Goal: Information Seeking & Learning: Learn about a topic

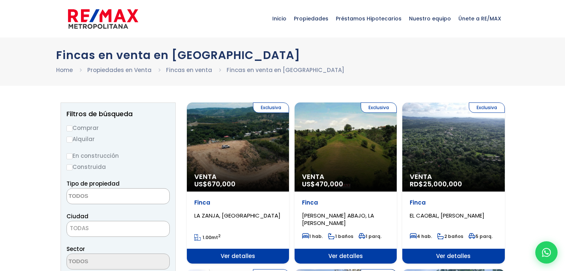
select select
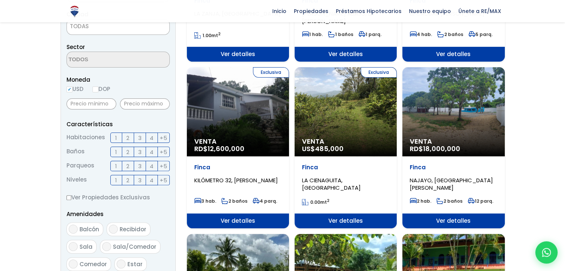
scroll to position [223, 0]
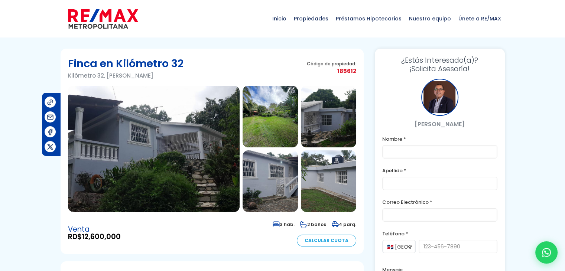
click at [281, 109] on img at bounding box center [270, 117] width 55 height 62
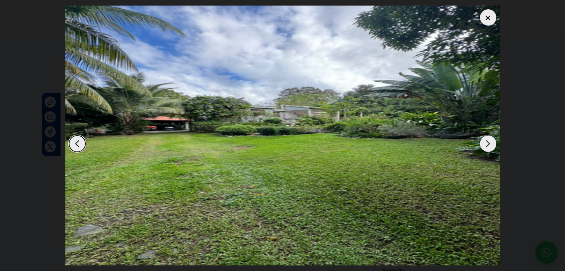
click at [491, 143] on div "Next slide" at bounding box center [488, 144] width 16 height 16
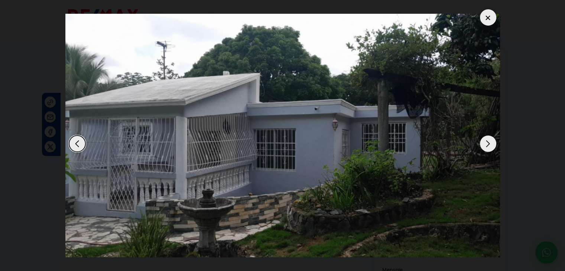
click at [491, 143] on div "Next slide" at bounding box center [488, 144] width 16 height 16
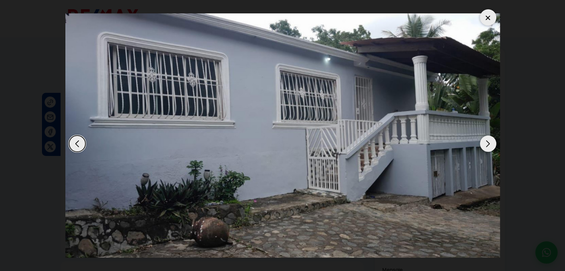
click at [491, 143] on div "Next slide" at bounding box center [488, 144] width 16 height 16
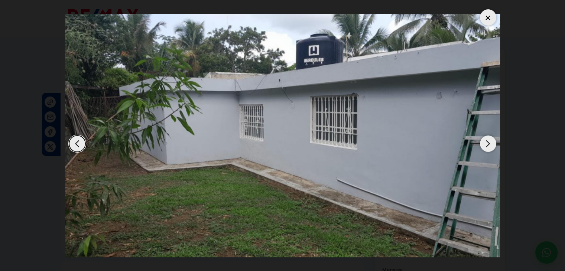
click at [491, 143] on div "Next slide" at bounding box center [488, 144] width 16 height 16
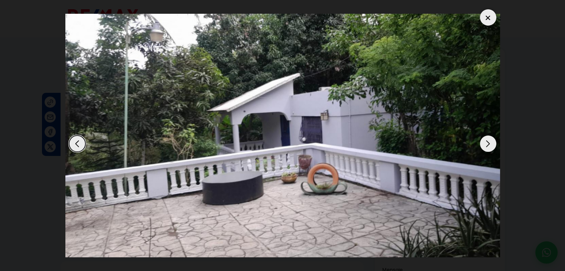
click at [491, 143] on div "Next slide" at bounding box center [488, 144] width 16 height 16
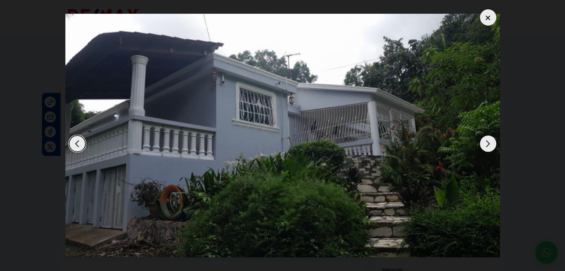
click at [491, 143] on div "Next slide" at bounding box center [488, 144] width 16 height 16
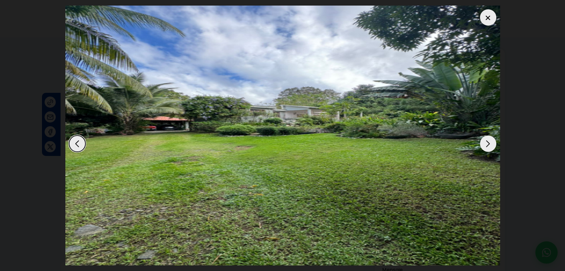
click at [491, 143] on div "Next slide" at bounding box center [488, 144] width 16 height 16
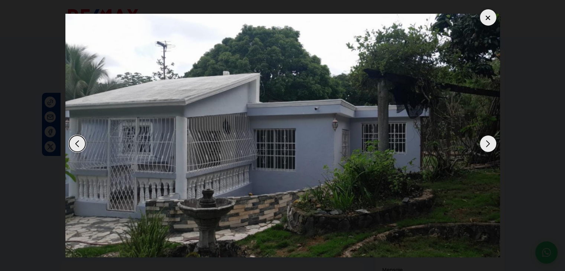
click at [491, 143] on div "Next slide" at bounding box center [488, 144] width 16 height 16
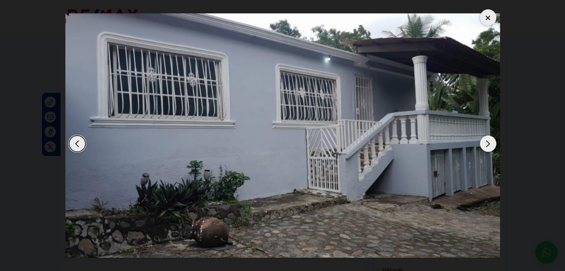
click at [486, 145] on div "Next slide" at bounding box center [488, 144] width 16 height 16
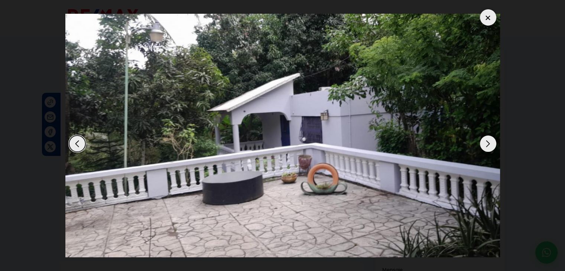
click at [487, 17] on div at bounding box center [488, 17] width 16 height 16
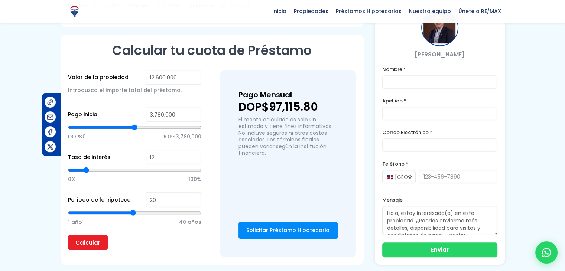
scroll to position [446, 0]
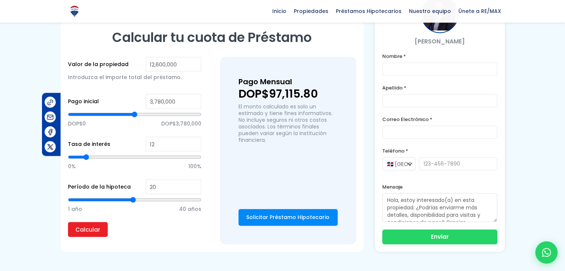
type input "19"
type input "18"
type input "17"
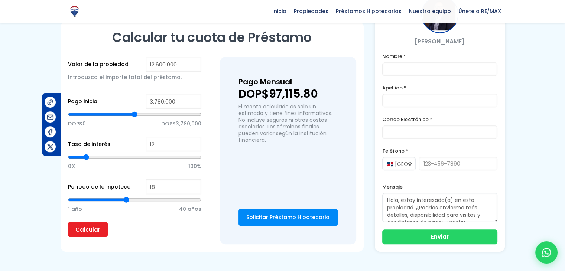
type input "17"
type input "16"
type input "15"
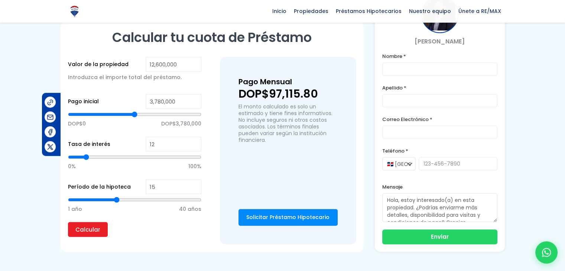
type input "14"
type input "13"
type input "12"
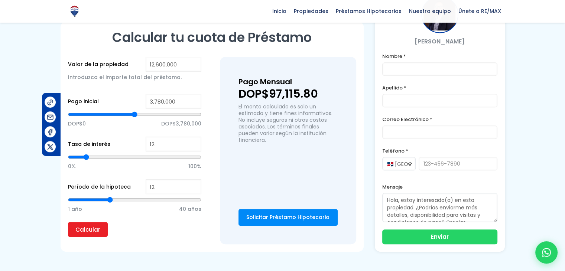
type input "12"
type input "11"
drag, startPoint x: 132, startPoint y: 198, endPoint x: 104, endPoint y: 200, distance: 27.5
type input "11"
click at [104, 200] on input "range" at bounding box center [134, 199] width 133 height 7
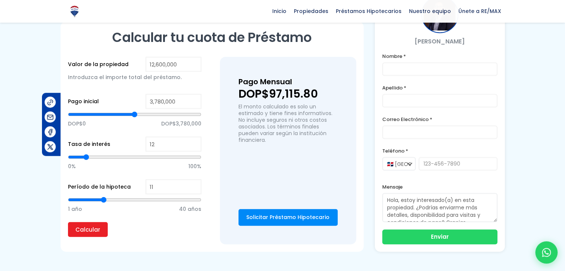
type input "12"
type input "13"
type input "14"
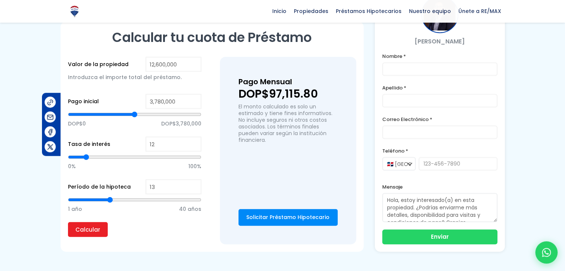
type input "14"
type input "15"
type input "16"
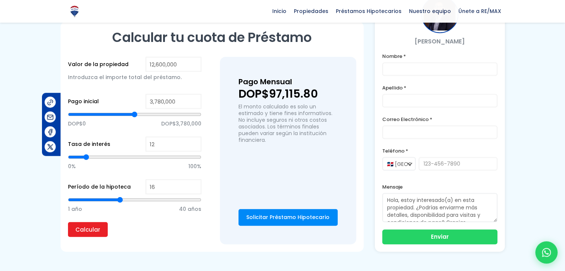
type input "17"
type input "18"
type input "19"
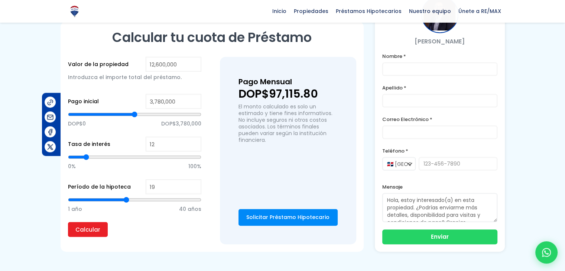
type input "19"
type input "20"
drag, startPoint x: 104, startPoint y: 200, endPoint x: 134, endPoint y: 200, distance: 29.7
type input "20"
click at [134, 200] on input "range" at bounding box center [134, 199] width 133 height 7
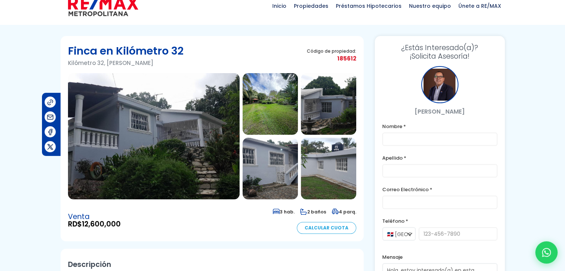
scroll to position [0, 0]
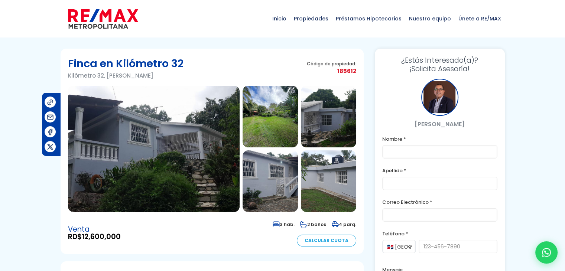
click at [165, 156] on img at bounding box center [154, 149] width 172 height 126
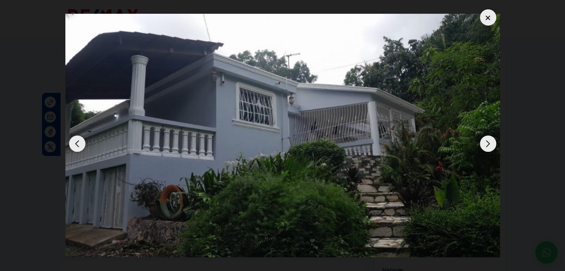
click at [486, 137] on div "Next slide" at bounding box center [488, 144] width 16 height 16
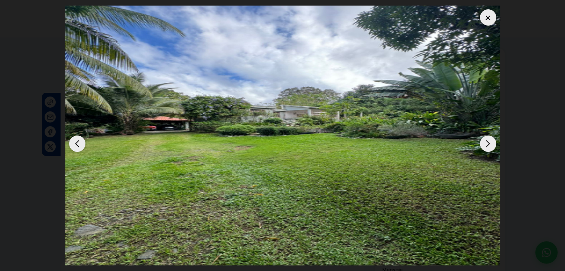
click at [486, 137] on div "Next slide" at bounding box center [488, 144] width 16 height 16
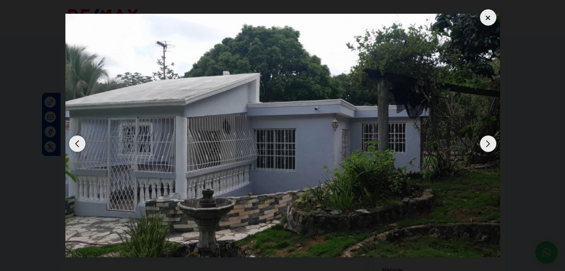
click at [486, 137] on div "Next slide" at bounding box center [488, 144] width 16 height 16
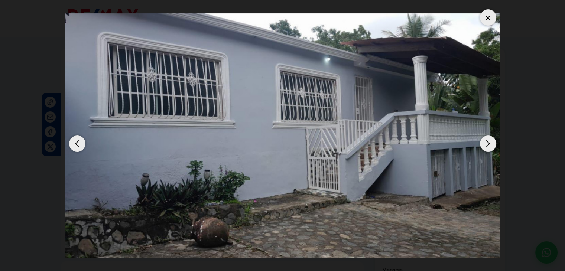
click at [486, 137] on div "Next slide" at bounding box center [488, 144] width 16 height 16
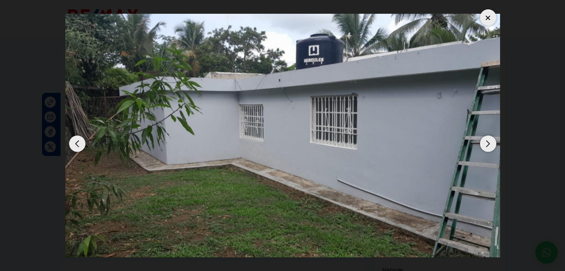
click at [486, 142] on div "Next slide" at bounding box center [488, 144] width 16 height 16
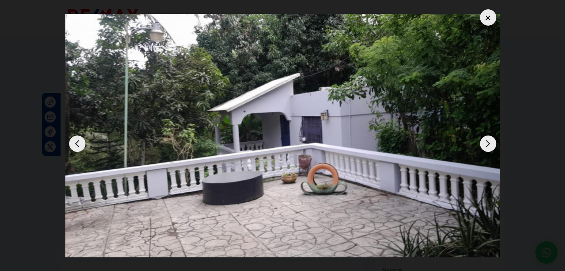
click at [490, 21] on div at bounding box center [488, 17] width 16 height 16
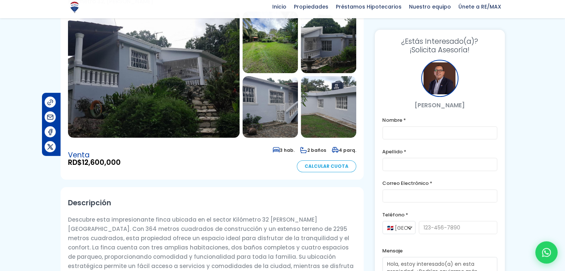
scroll to position [74, 0]
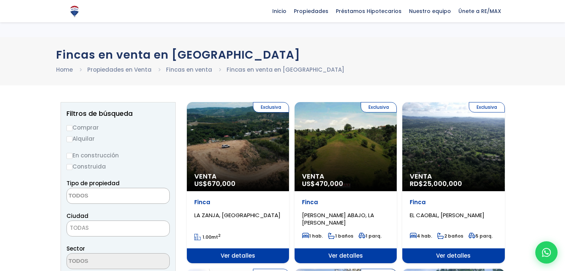
select select
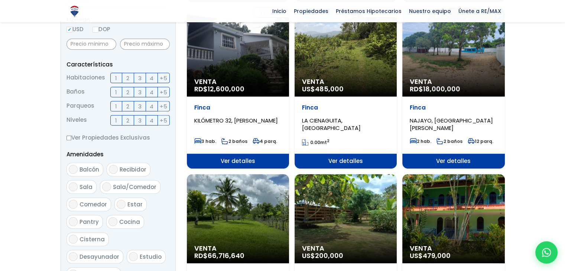
scroll to position [334, 0]
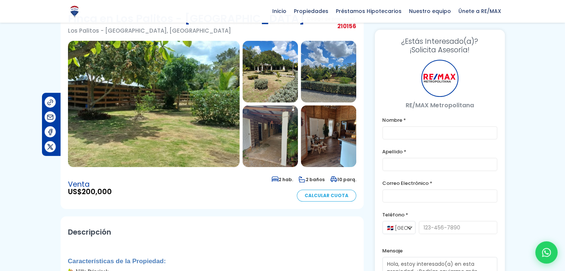
scroll to position [37, 0]
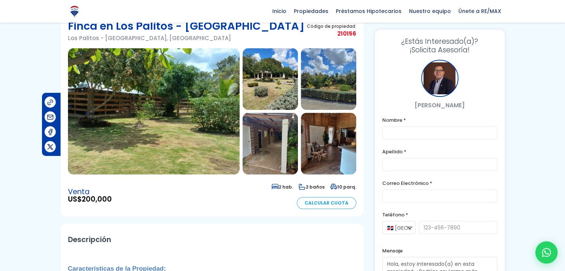
click at [280, 91] on img at bounding box center [270, 79] width 55 height 62
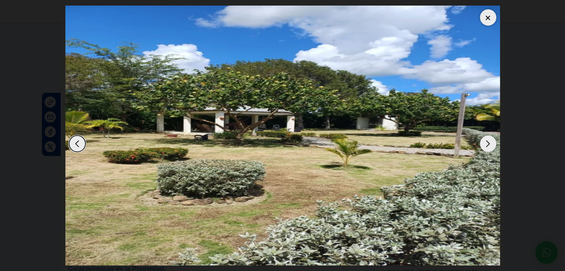
click at [483, 147] on div "Next slide" at bounding box center [488, 144] width 16 height 16
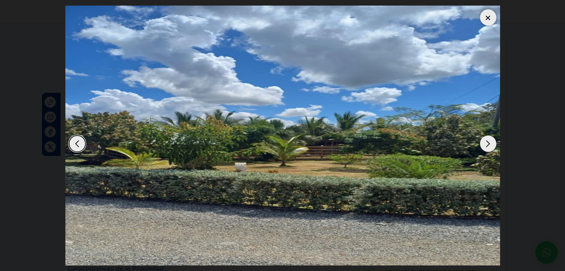
click at [483, 147] on div "Next slide" at bounding box center [488, 144] width 16 height 16
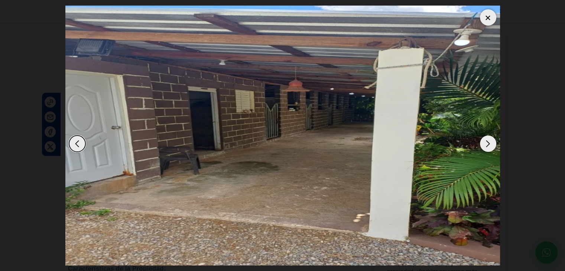
click at [483, 147] on div "Next slide" at bounding box center [488, 144] width 16 height 16
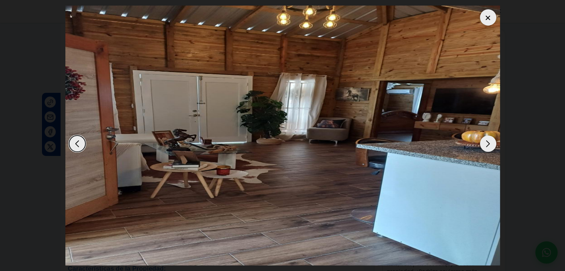
click at [483, 147] on div "Next slide" at bounding box center [488, 144] width 16 height 16
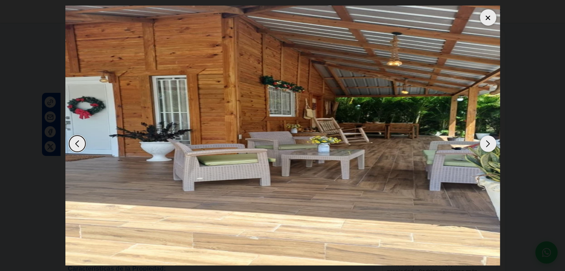
click at [483, 147] on div "Next slide" at bounding box center [488, 144] width 16 height 16
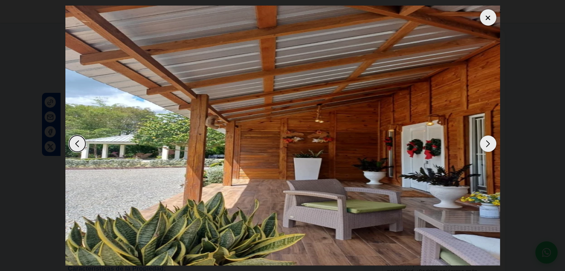
click at [483, 147] on div "Next slide" at bounding box center [488, 144] width 16 height 16
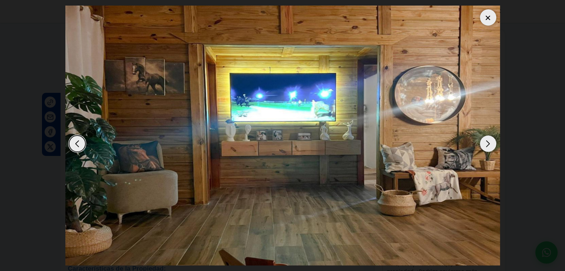
click at [483, 147] on div "Next slide" at bounding box center [488, 144] width 16 height 16
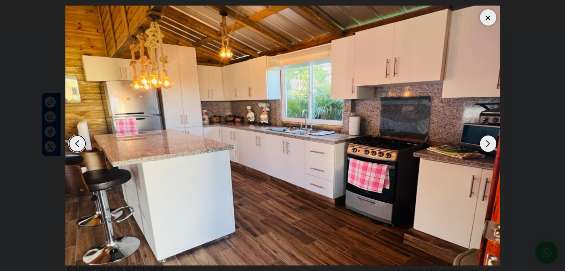
click at [483, 147] on div "Next slide" at bounding box center [488, 144] width 16 height 16
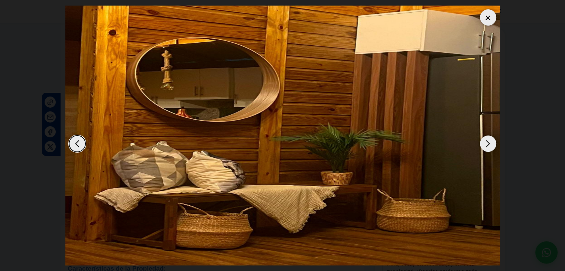
click at [483, 147] on div "Next slide" at bounding box center [488, 144] width 16 height 16
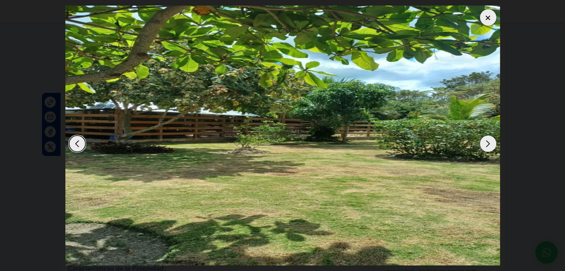
click at [483, 147] on div "Next slide" at bounding box center [488, 144] width 16 height 16
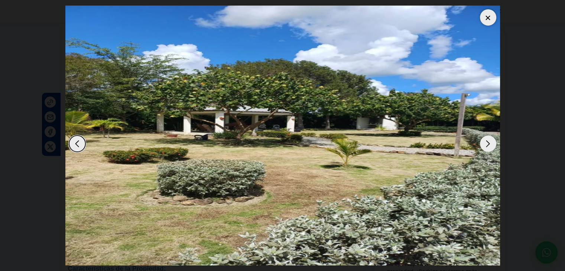
click at [483, 147] on div "Next slide" at bounding box center [488, 144] width 16 height 16
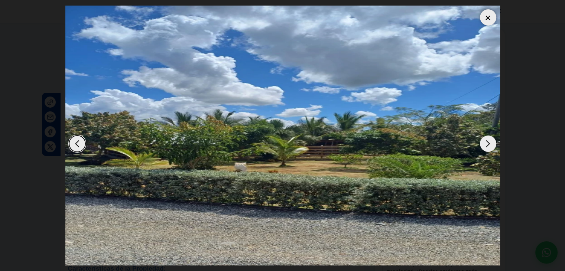
click at [484, 17] on div at bounding box center [488, 17] width 16 height 16
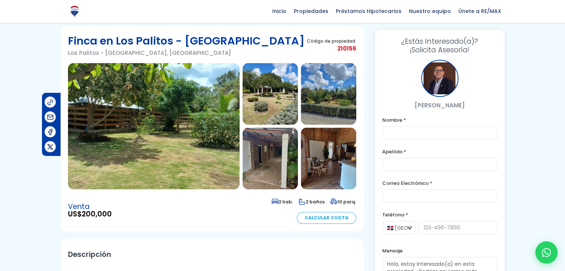
scroll to position [0, 0]
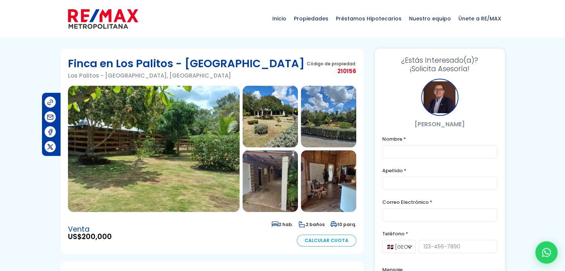
click at [183, 131] on img at bounding box center [154, 149] width 172 height 126
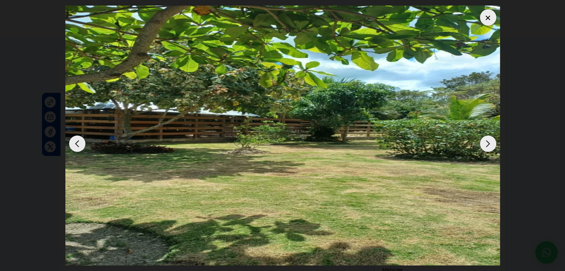
click at [493, 146] on div "Next slide" at bounding box center [488, 144] width 16 height 16
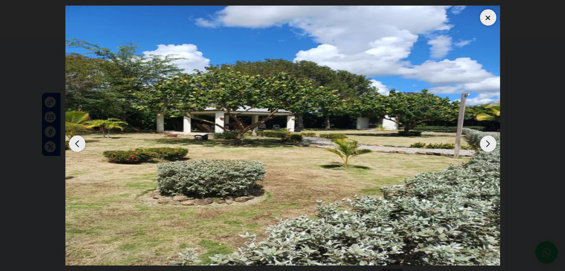
click at [493, 146] on div "Next slide" at bounding box center [488, 144] width 16 height 16
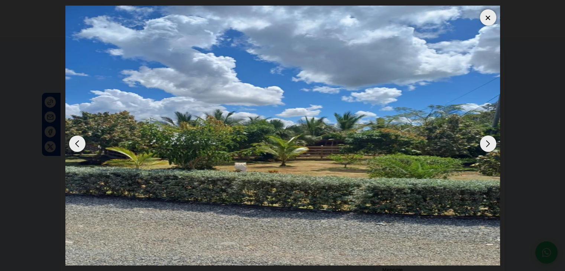
click at [493, 146] on div "Next slide" at bounding box center [488, 144] width 16 height 16
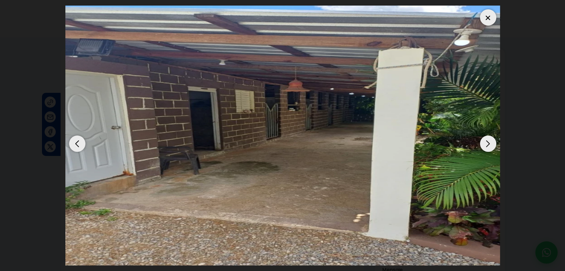
click at [493, 146] on div "Next slide" at bounding box center [488, 144] width 16 height 16
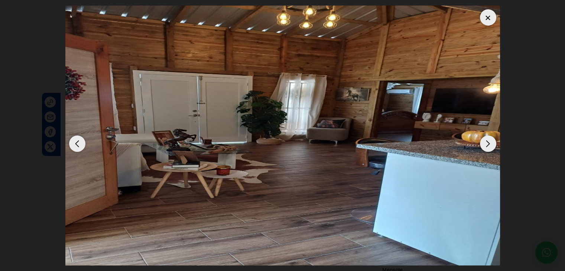
click at [493, 146] on div "Next slide" at bounding box center [488, 144] width 16 height 16
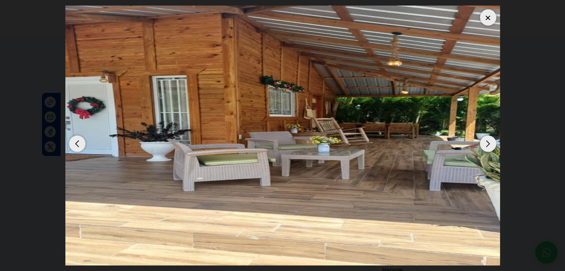
click at [491, 15] on div at bounding box center [488, 17] width 16 height 16
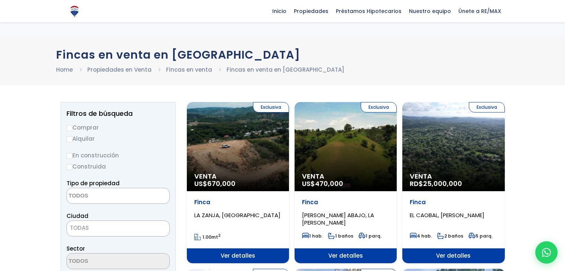
select select
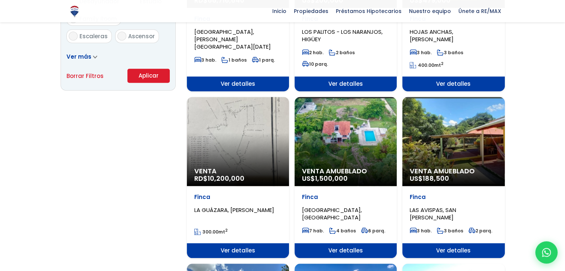
scroll to position [520, 0]
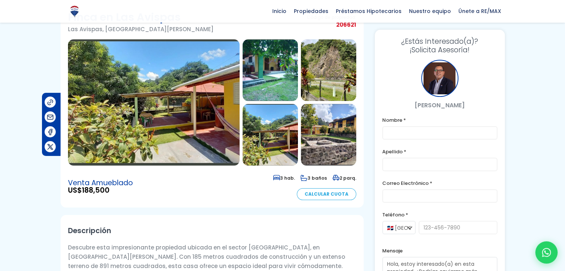
scroll to position [37, 0]
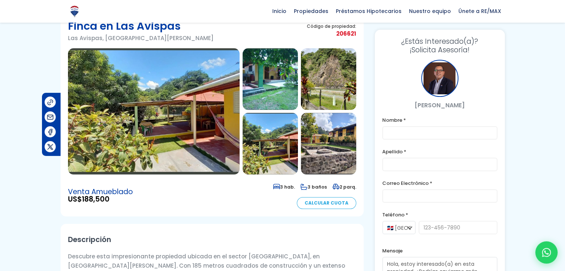
click at [162, 118] on img at bounding box center [154, 111] width 172 height 126
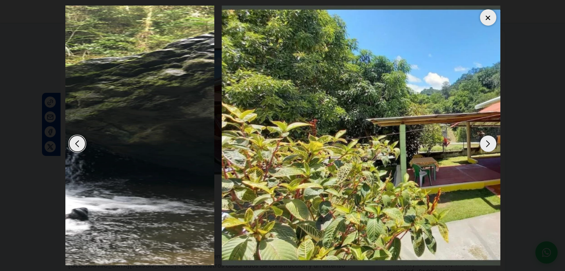
click at [499, 179] on img "1 / 14" at bounding box center [438, 136] width 435 height 260
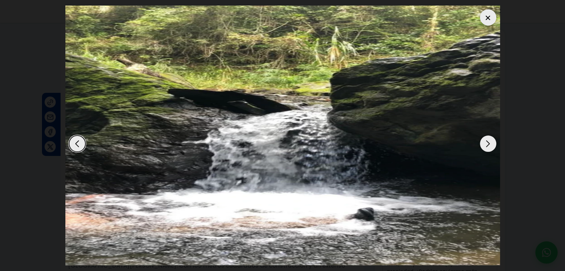
click at [493, 149] on div "Next slide" at bounding box center [488, 144] width 16 height 16
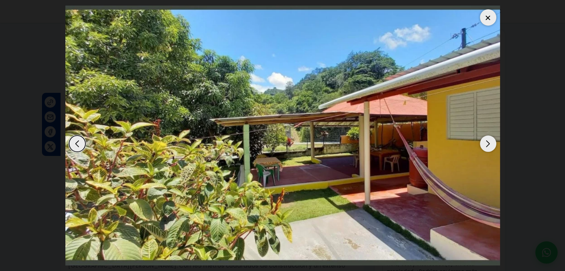
click at [493, 149] on div "Next slide" at bounding box center [488, 144] width 16 height 16
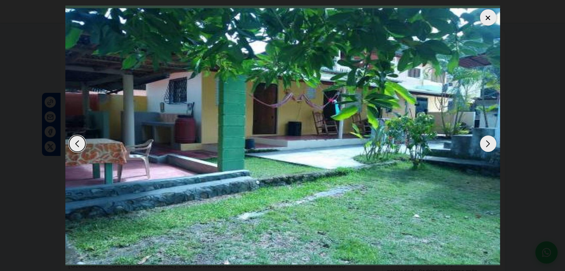
click at [493, 149] on div "Next slide" at bounding box center [488, 144] width 16 height 16
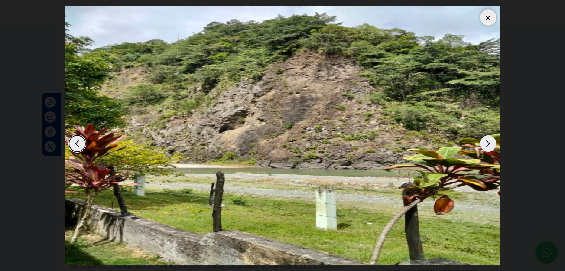
click at [493, 149] on div "Next slide" at bounding box center [488, 144] width 16 height 16
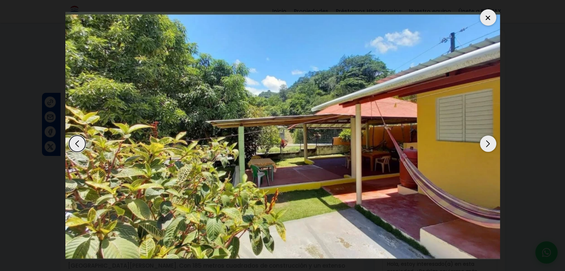
click at [493, 149] on div "Next slide" at bounding box center [488, 144] width 16 height 16
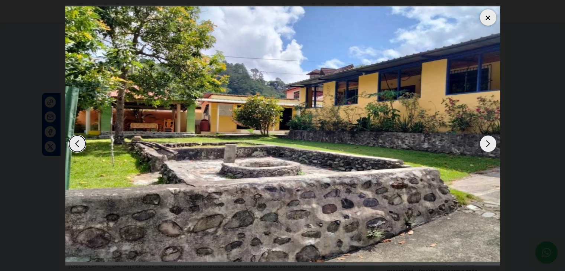
click at [493, 149] on div "Next slide" at bounding box center [488, 144] width 16 height 16
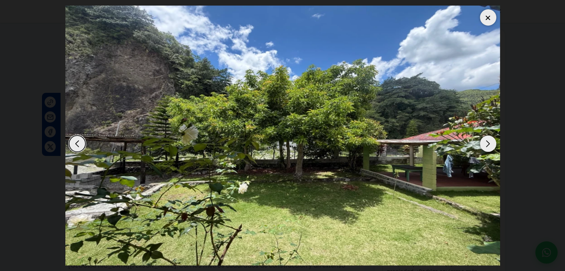
click at [493, 149] on div "Next slide" at bounding box center [488, 144] width 16 height 16
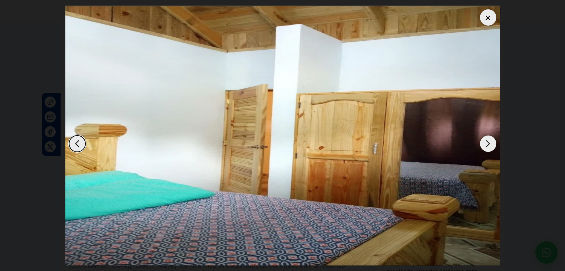
click at [493, 149] on div "Next slide" at bounding box center [488, 144] width 16 height 16
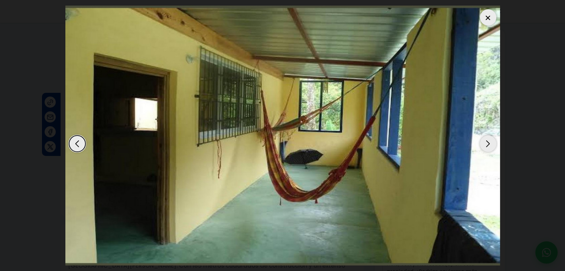
click at [493, 149] on div "Next slide" at bounding box center [488, 144] width 16 height 16
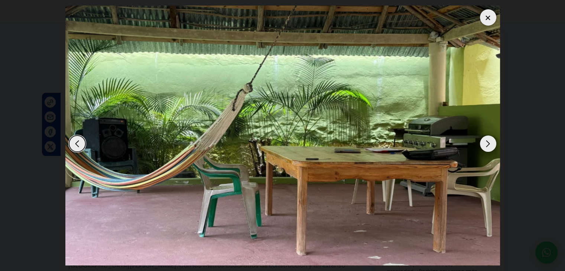
click at [493, 149] on div "Next slide" at bounding box center [488, 144] width 16 height 16
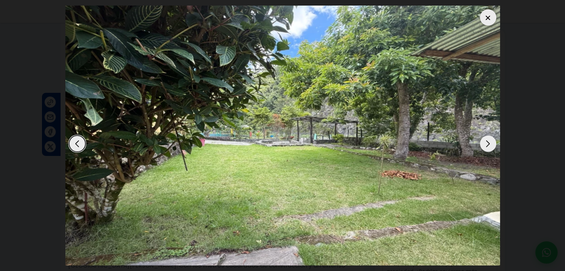
click at [60, 43] on dialog at bounding box center [283, 135] width 446 height 271
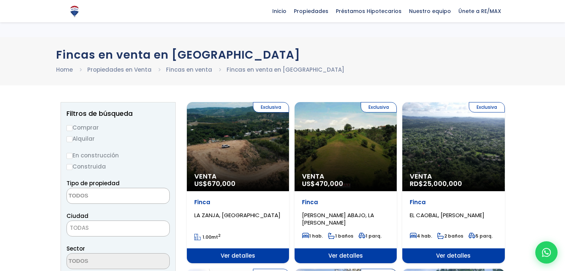
select select
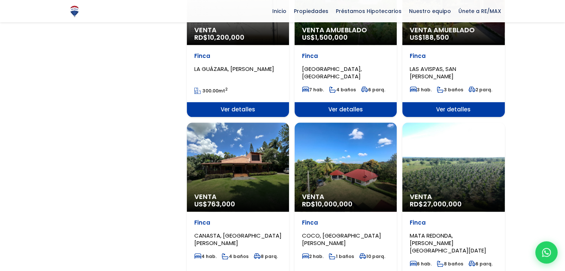
scroll to position [706, 0]
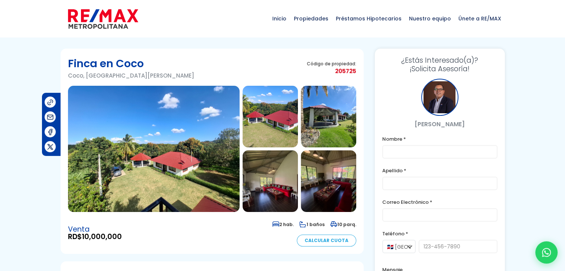
click at [194, 149] on img at bounding box center [154, 149] width 172 height 126
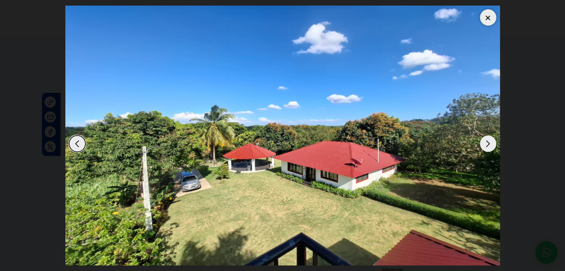
click at [490, 146] on div "Next slide" at bounding box center [488, 144] width 16 height 16
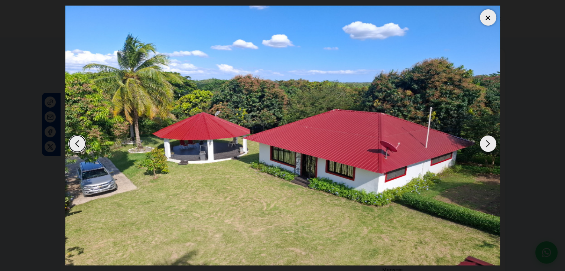
click at [490, 146] on div "Next slide" at bounding box center [488, 144] width 16 height 16
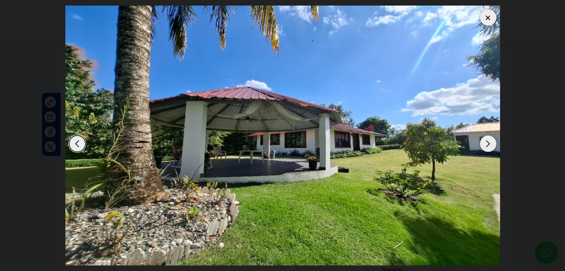
click at [490, 146] on div "Next slide" at bounding box center [488, 144] width 16 height 16
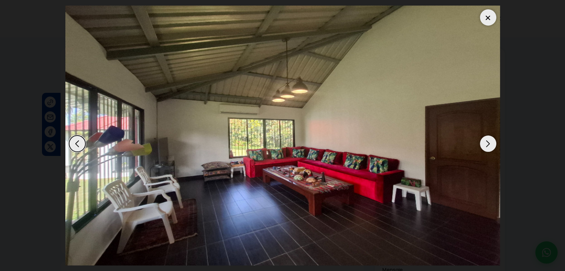
click at [490, 146] on div "Next slide" at bounding box center [488, 144] width 16 height 16
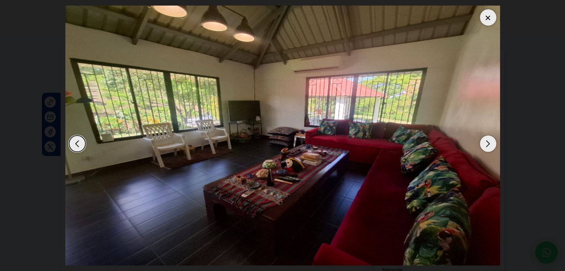
click at [490, 146] on div "Next slide" at bounding box center [488, 144] width 16 height 16
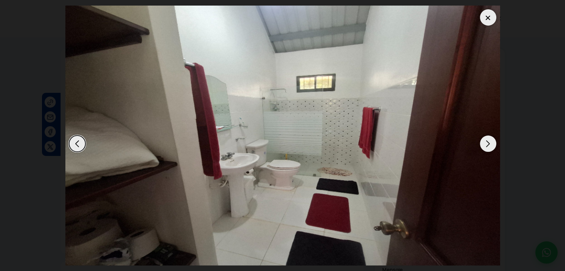
click at [490, 146] on div "Next slide" at bounding box center [488, 144] width 16 height 16
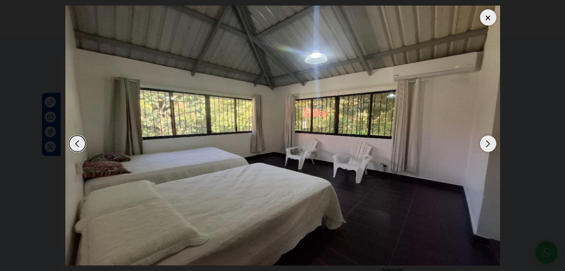
click at [490, 146] on div "Next slide" at bounding box center [488, 144] width 16 height 16
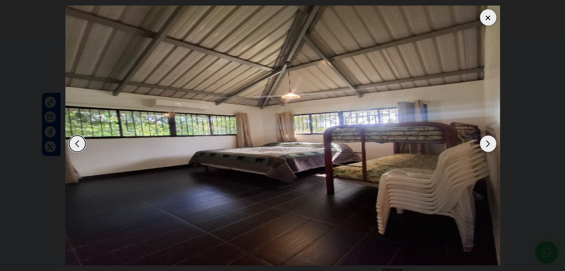
click at [490, 146] on div "Next slide" at bounding box center [488, 144] width 16 height 16
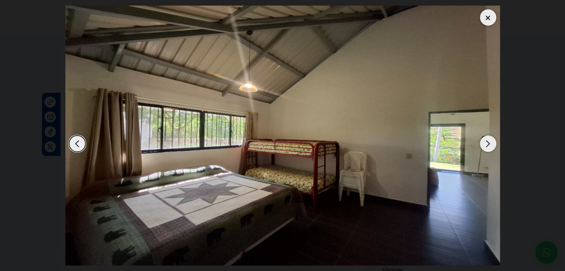
click at [490, 146] on div "Next slide" at bounding box center [488, 144] width 16 height 16
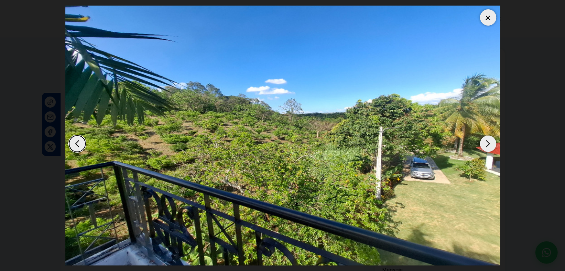
click at [490, 146] on div "Next slide" at bounding box center [488, 144] width 16 height 16
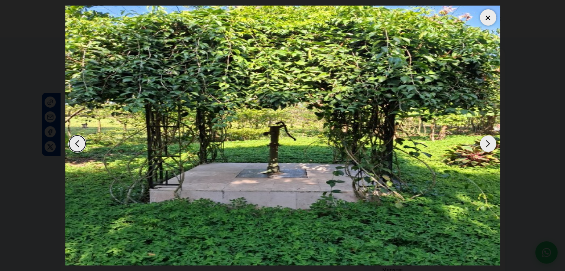
click at [490, 146] on div "Next slide" at bounding box center [488, 144] width 16 height 16
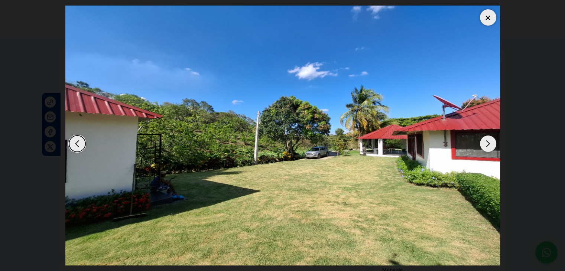
click at [479, 20] on img "12 / 12" at bounding box center [282, 136] width 435 height 260
click at [489, 18] on div at bounding box center [488, 17] width 16 height 16
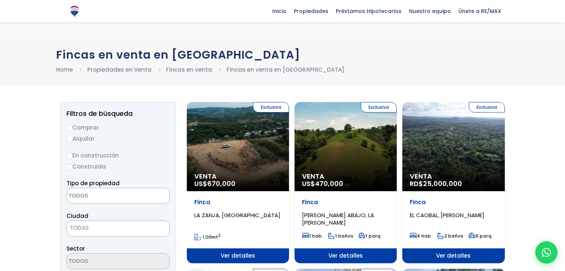
select select
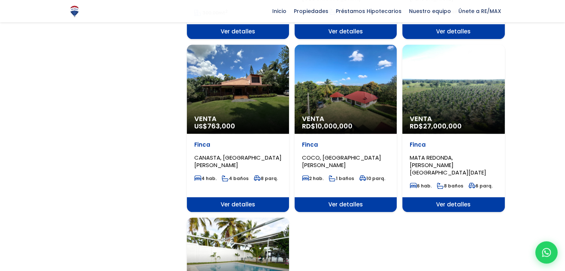
scroll to position [707, 0]
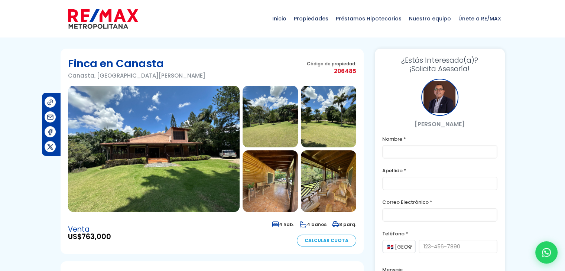
click at [184, 132] on img at bounding box center [154, 149] width 172 height 126
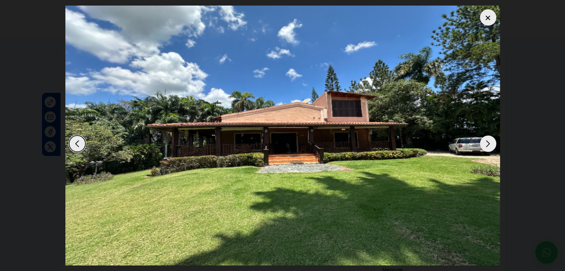
click at [487, 148] on div "Next slide" at bounding box center [488, 144] width 16 height 16
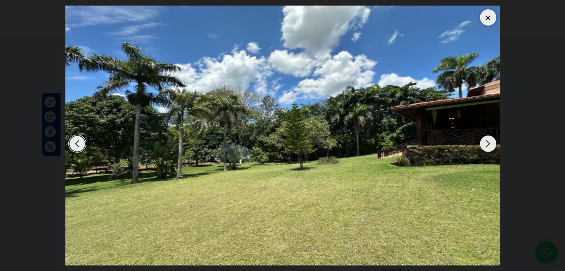
click at [487, 148] on div "Next slide" at bounding box center [488, 144] width 16 height 16
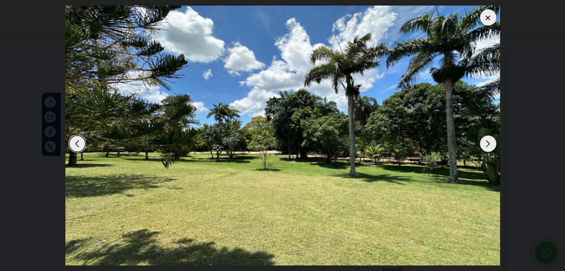
click at [487, 148] on div "Next slide" at bounding box center [488, 144] width 16 height 16
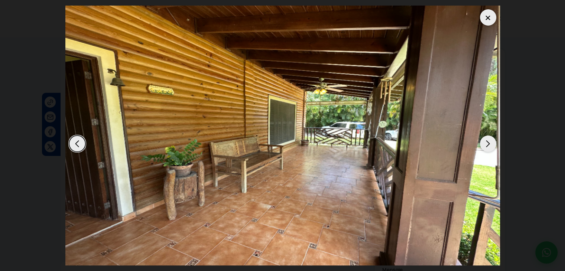
click at [487, 148] on div "Next slide" at bounding box center [488, 144] width 16 height 16
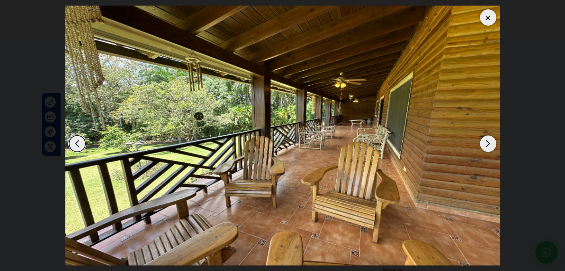
click at [487, 148] on div "Next slide" at bounding box center [488, 144] width 16 height 16
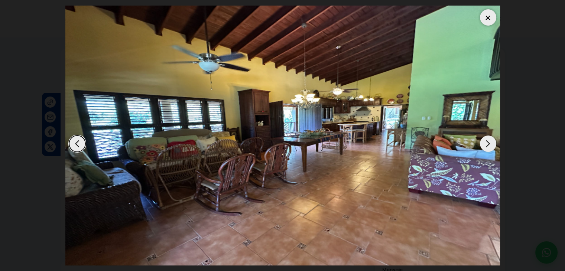
click at [487, 148] on div "Next slide" at bounding box center [488, 144] width 16 height 16
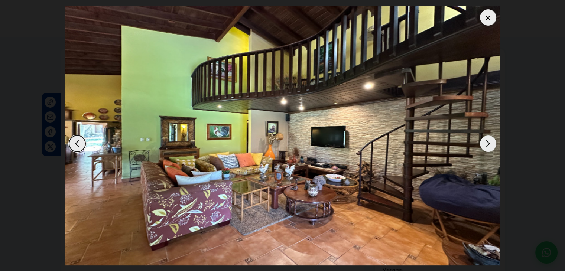
click at [487, 148] on div "Next slide" at bounding box center [488, 144] width 16 height 16
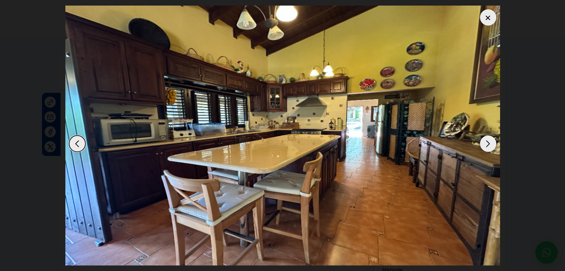
click at [487, 148] on div "Next slide" at bounding box center [488, 144] width 16 height 16
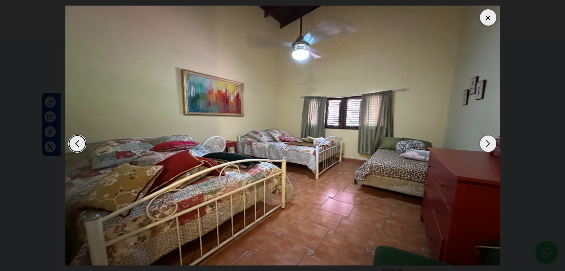
click at [487, 148] on div "Next slide" at bounding box center [488, 144] width 16 height 16
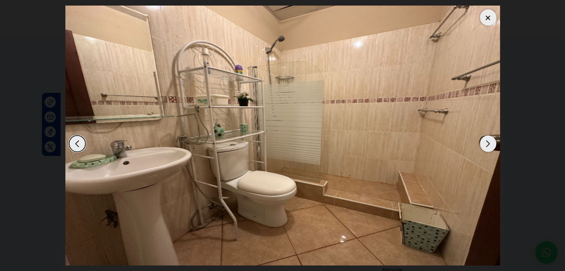
click at [487, 148] on div "Next slide" at bounding box center [488, 144] width 16 height 16
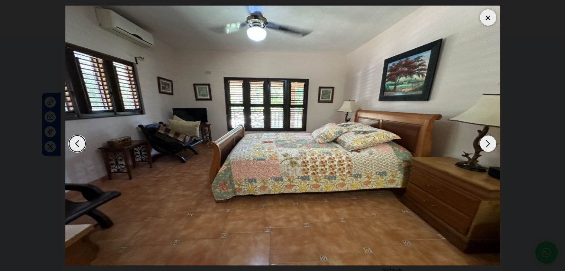
click at [487, 148] on div "Next slide" at bounding box center [488, 144] width 16 height 16
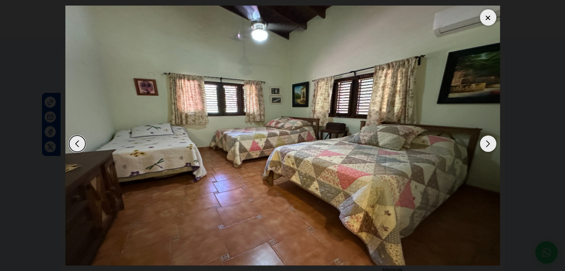
click at [487, 148] on div "Next slide" at bounding box center [488, 144] width 16 height 16
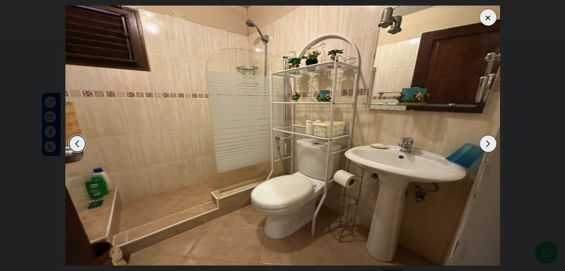
click at [487, 148] on div "Next slide" at bounding box center [488, 144] width 16 height 16
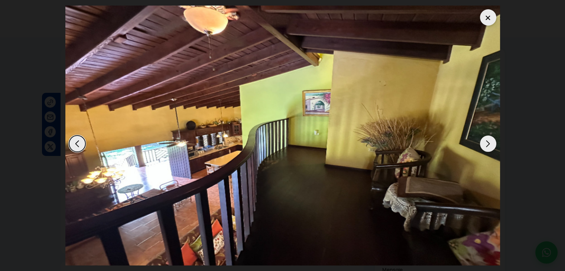
click at [487, 148] on div "Next slide" at bounding box center [488, 144] width 16 height 16
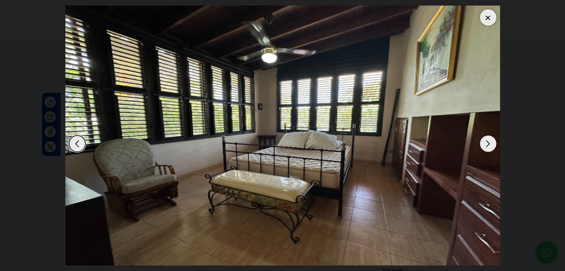
click at [487, 148] on div "Next slide" at bounding box center [488, 144] width 16 height 16
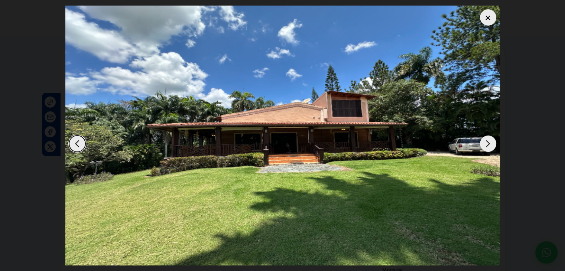
click at [487, 148] on div "Next slide" at bounding box center [488, 144] width 16 height 16
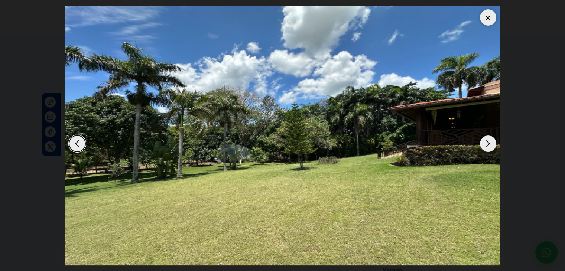
click at [295, 134] on img "2 / 15" at bounding box center [282, 136] width 435 height 260
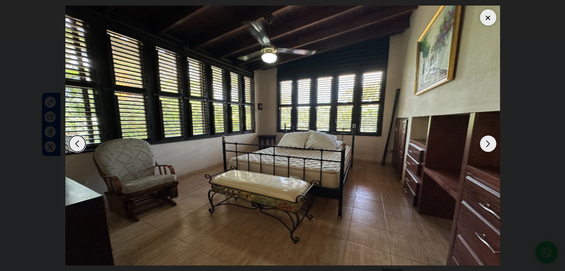
click at [487, 20] on div at bounding box center [488, 17] width 16 height 16
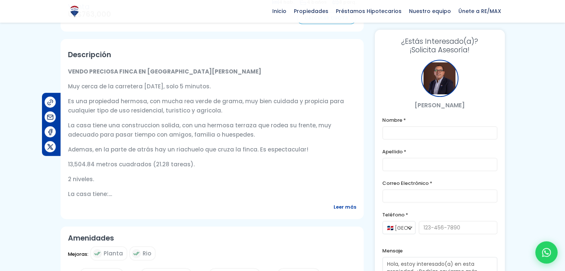
scroll to position [223, 0]
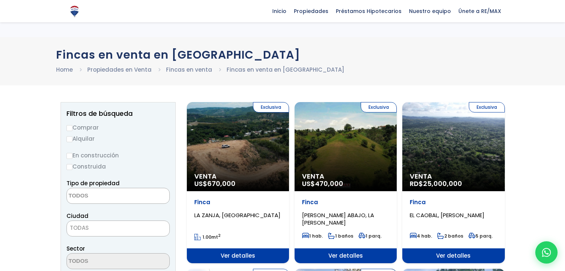
select select
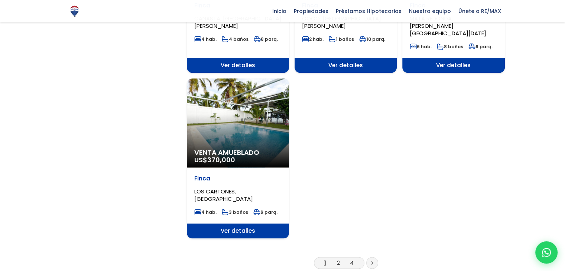
scroll to position [893, 0]
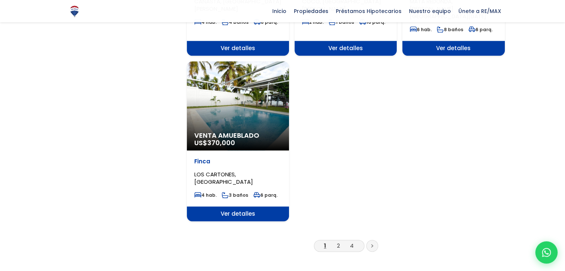
click at [372, 244] on icon at bounding box center [372, 246] width 2 height 4
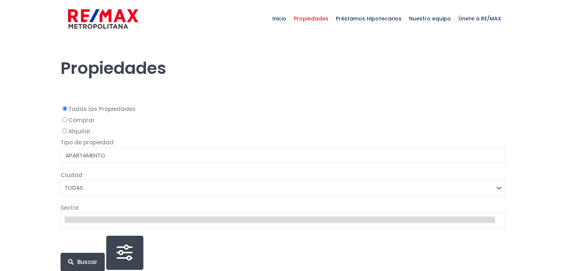
select select
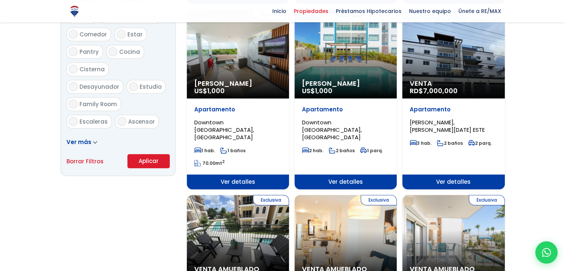
scroll to position [446, 0]
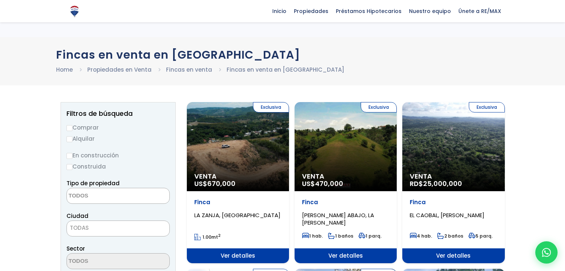
select select
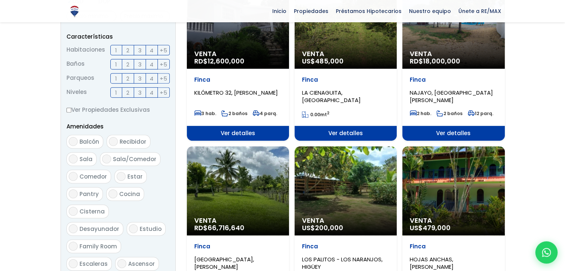
scroll to position [336, 0]
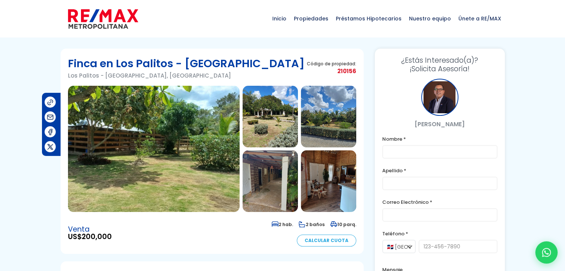
click at [142, 143] on img at bounding box center [154, 149] width 172 height 126
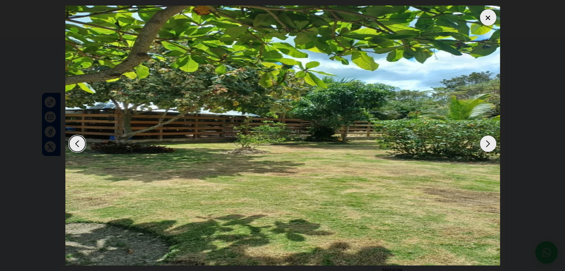
click at [487, 142] on div "Next slide" at bounding box center [488, 144] width 16 height 16
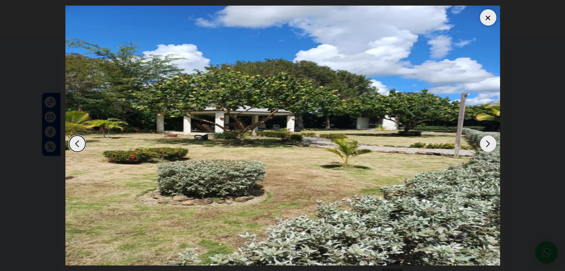
click at [487, 142] on div "Next slide" at bounding box center [488, 144] width 16 height 16
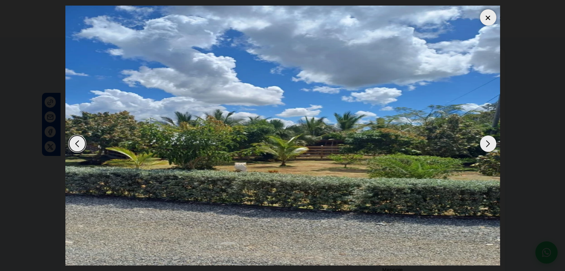
click at [487, 142] on div "Next slide" at bounding box center [488, 144] width 16 height 16
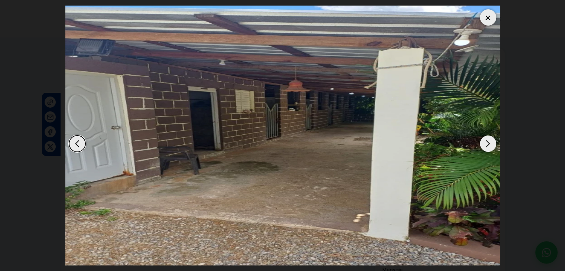
click at [486, 143] on div "Next slide" at bounding box center [488, 144] width 16 height 16
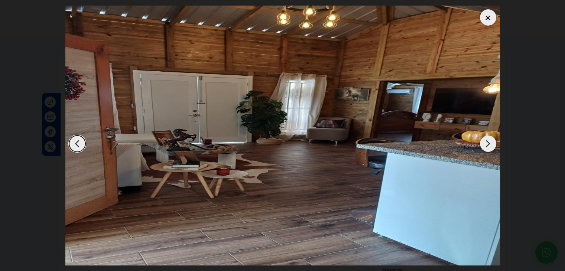
click at [486, 143] on div "Next slide" at bounding box center [488, 144] width 16 height 16
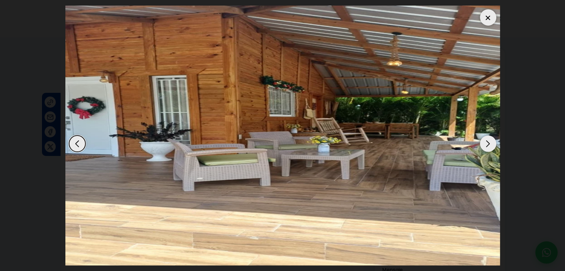
click at [486, 143] on div "Next slide" at bounding box center [488, 144] width 16 height 16
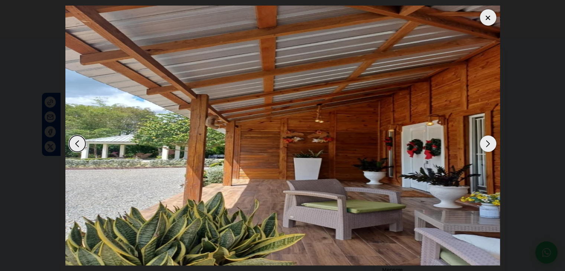
click at [486, 143] on div "Next slide" at bounding box center [488, 144] width 16 height 16
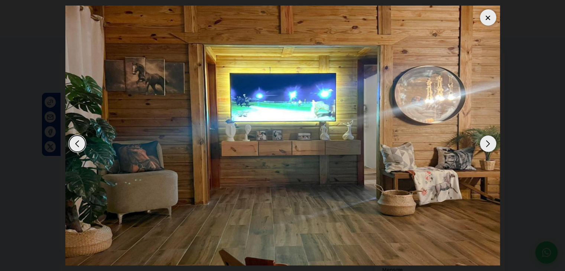
click at [486, 143] on div "Next slide" at bounding box center [488, 144] width 16 height 16
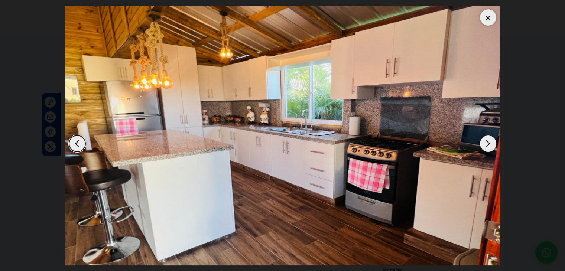
click at [486, 143] on div "Next slide" at bounding box center [488, 144] width 16 height 16
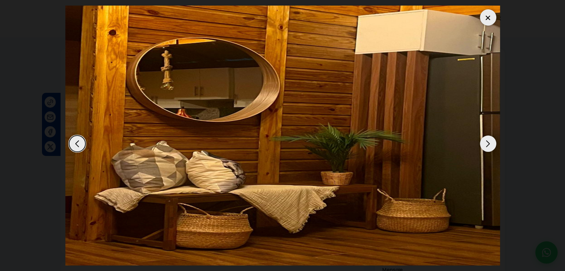
click at [486, 143] on div "Next slide" at bounding box center [488, 144] width 16 height 16
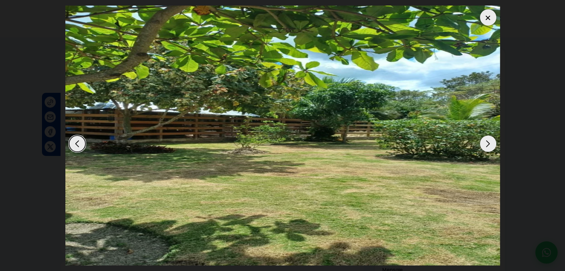
click at [489, 146] on div "Next slide" at bounding box center [488, 144] width 16 height 16
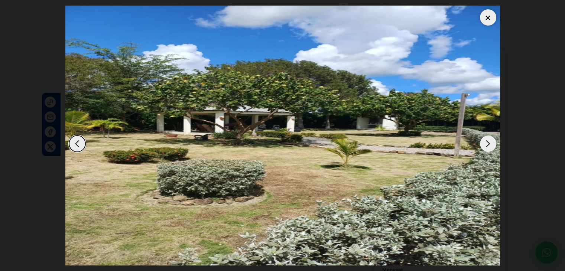
click at [489, 147] on div "Next slide" at bounding box center [488, 144] width 16 height 16
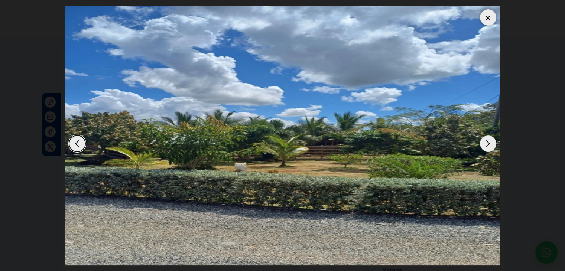
click at [489, 147] on div "Next slide" at bounding box center [488, 144] width 16 height 16
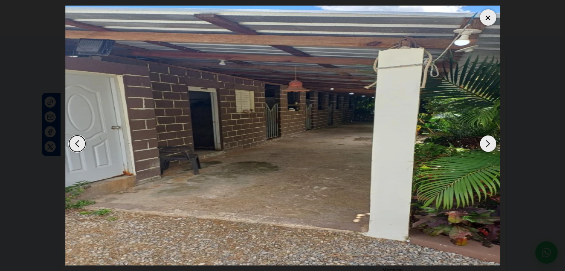
click at [489, 147] on div "Next slide" at bounding box center [488, 144] width 16 height 16
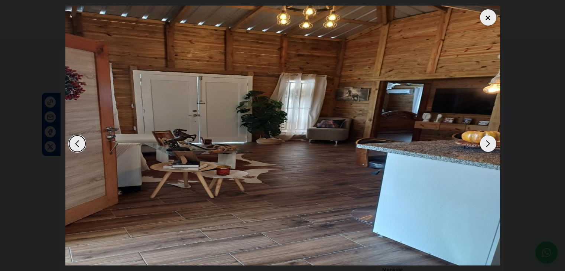
click at [491, 21] on div at bounding box center [488, 17] width 16 height 16
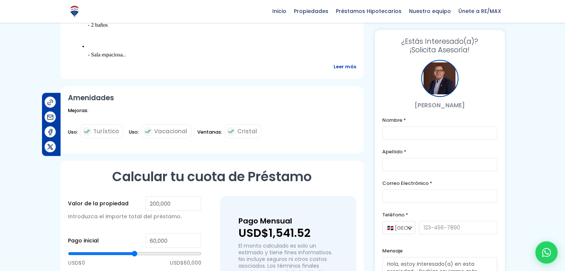
scroll to position [334, 0]
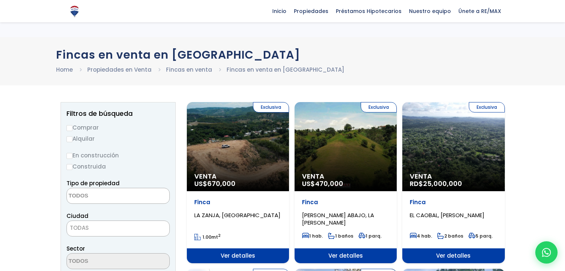
select select
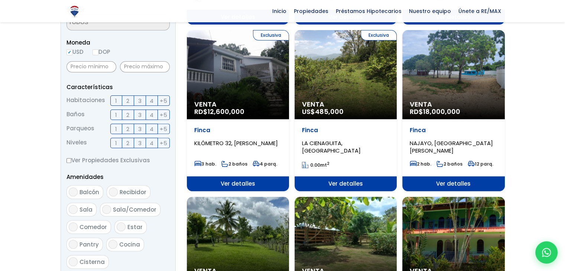
scroll to position [187, 0]
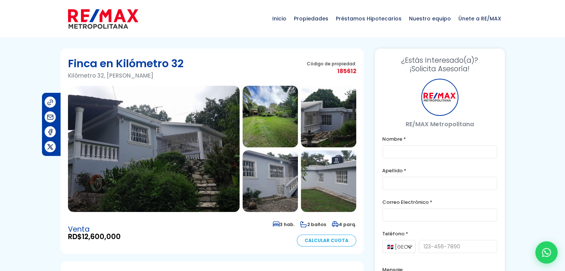
scroll to position [74, 0]
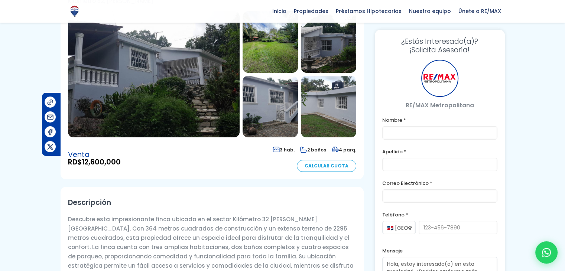
click at [175, 73] on img at bounding box center [154, 74] width 172 height 126
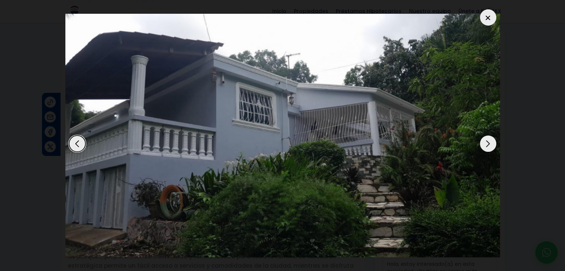
click at [494, 144] on div "Next slide" at bounding box center [488, 144] width 16 height 16
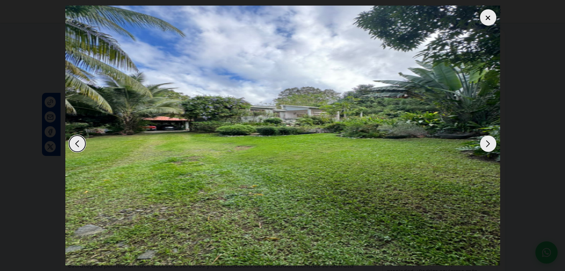
click at [490, 142] on div "Next slide" at bounding box center [488, 144] width 16 height 16
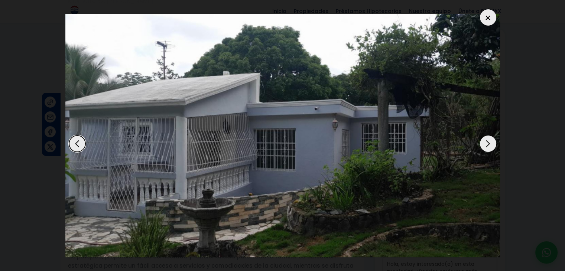
click at [490, 142] on div "Next slide" at bounding box center [488, 144] width 16 height 16
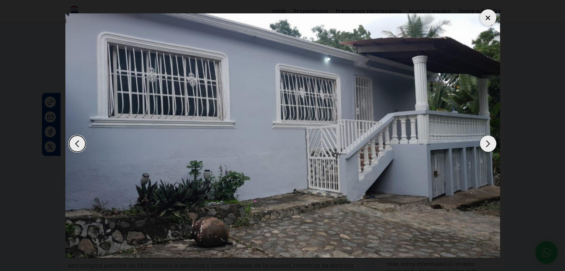
click at [490, 142] on div "Next slide" at bounding box center [488, 144] width 16 height 16
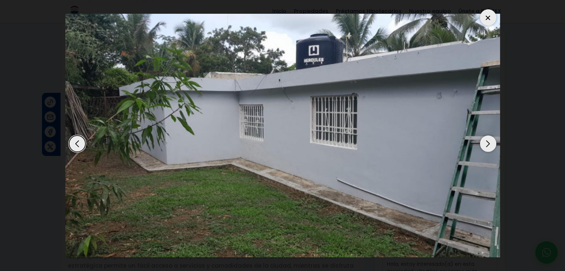
click at [490, 142] on div "Next slide" at bounding box center [488, 144] width 16 height 16
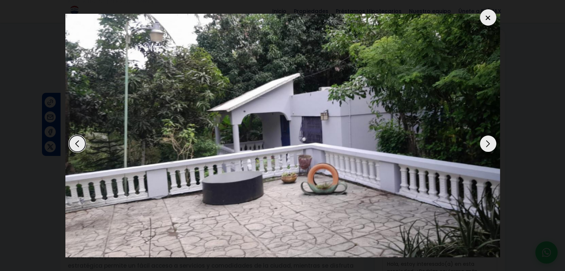
click at [490, 142] on div "Next slide" at bounding box center [488, 144] width 16 height 16
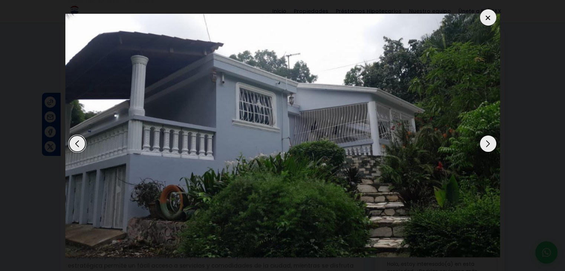
click at [489, 19] on div at bounding box center [488, 17] width 16 height 16
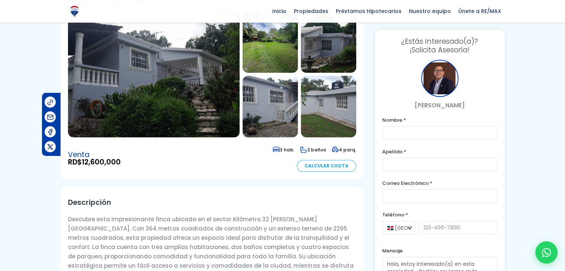
drag, startPoint x: 147, startPoint y: 133, endPoint x: 151, endPoint y: 130, distance: 4.8
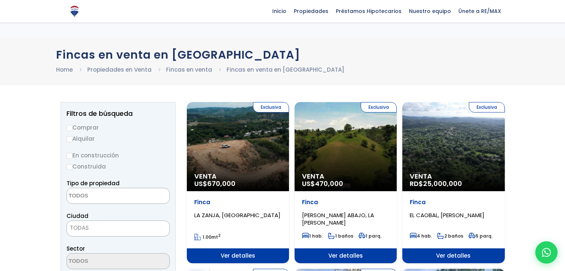
select select
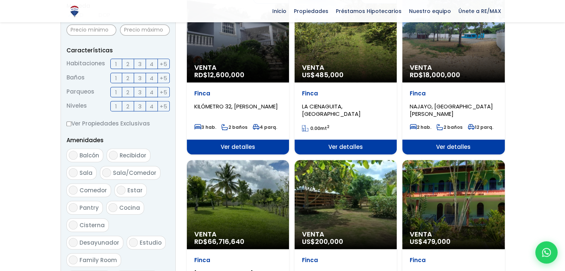
scroll to position [299, 0]
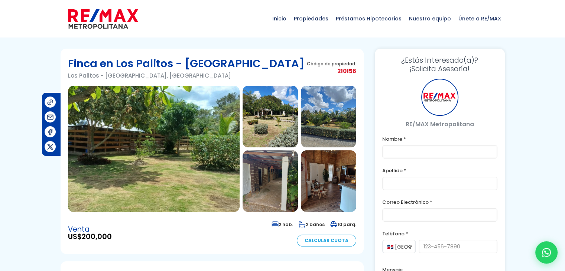
click at [186, 127] on img at bounding box center [154, 149] width 172 height 126
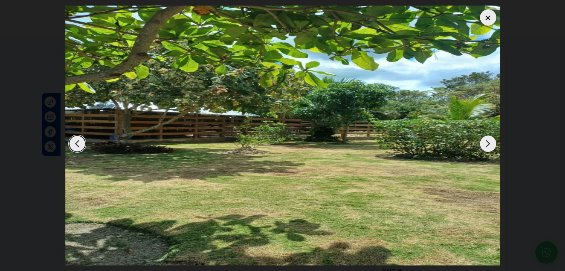
click at [487, 145] on div "Next slide" at bounding box center [488, 144] width 16 height 16
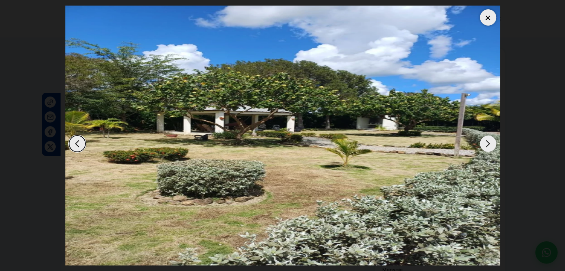
click at [487, 145] on div "Next slide" at bounding box center [488, 144] width 16 height 16
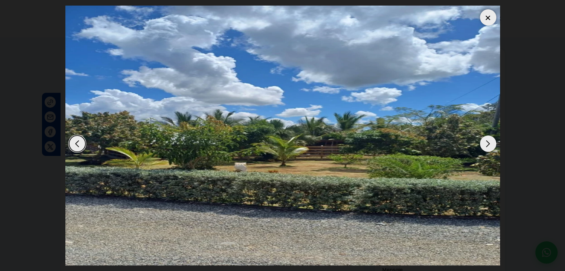
click at [487, 145] on div "Next slide" at bounding box center [488, 144] width 16 height 16
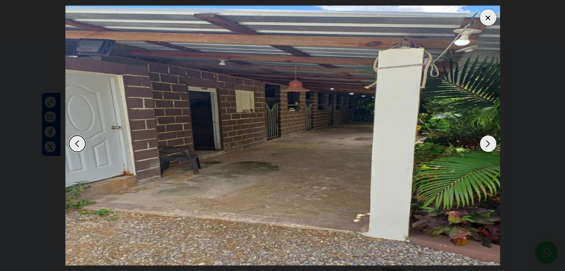
click at [489, 142] on div "Next slide" at bounding box center [488, 144] width 16 height 16
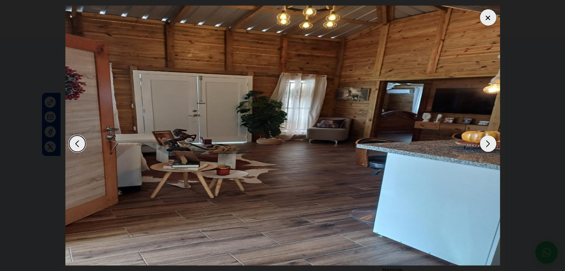
click at [489, 142] on div "Next slide" at bounding box center [488, 144] width 16 height 16
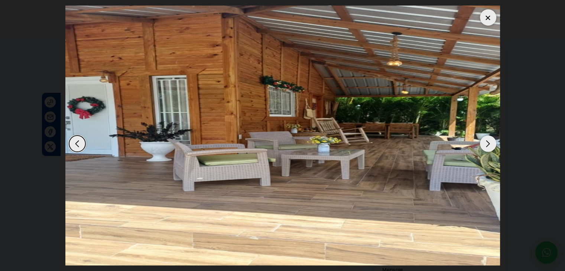
click at [489, 142] on div "Next slide" at bounding box center [488, 144] width 16 height 16
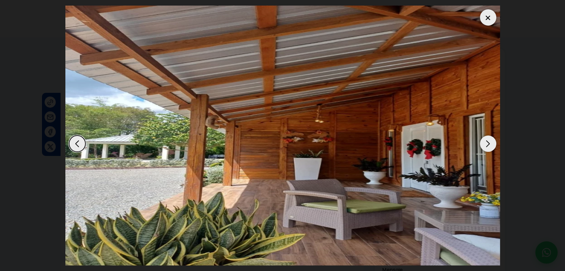
click at [489, 142] on div "Next slide" at bounding box center [488, 144] width 16 height 16
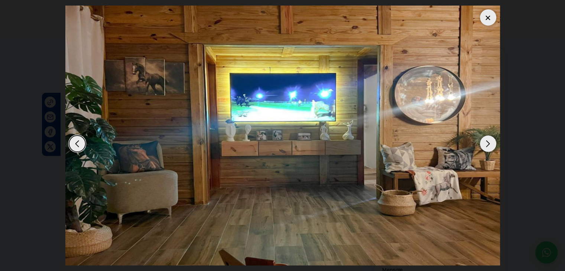
click at [489, 142] on div "Next slide" at bounding box center [488, 144] width 16 height 16
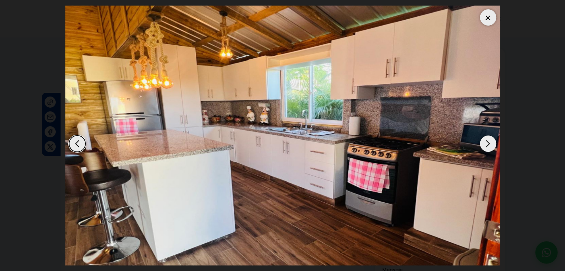
click at [487, 23] on div at bounding box center [488, 17] width 16 height 16
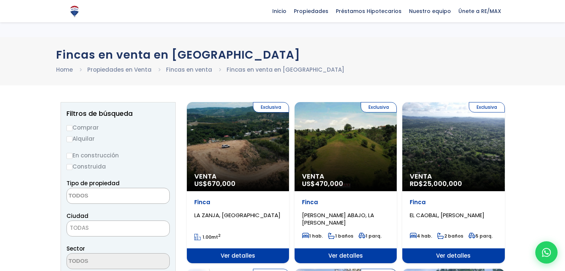
select select
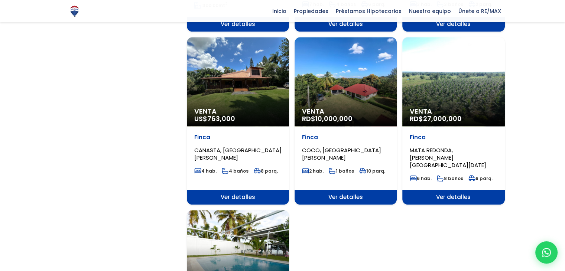
scroll to position [745, 0]
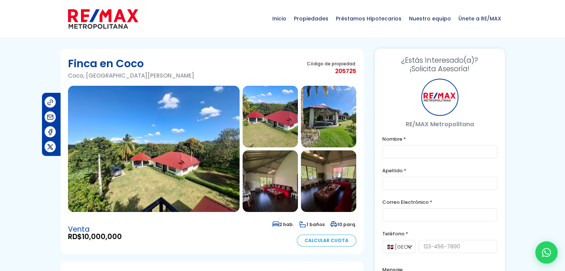
click at [165, 133] on img at bounding box center [154, 149] width 172 height 126
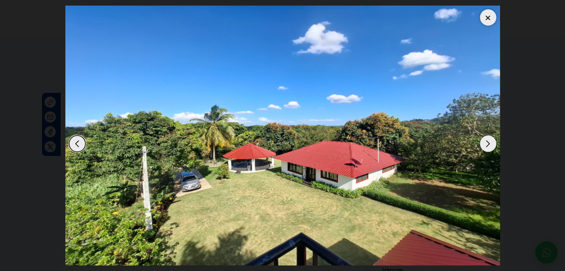
click at [496, 140] on img "1 / 12" at bounding box center [282, 136] width 435 height 260
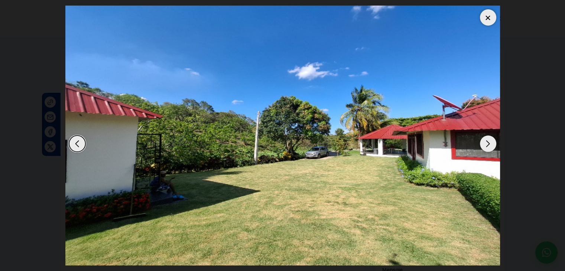
click at [489, 145] on div "Next slide" at bounding box center [488, 144] width 16 height 16
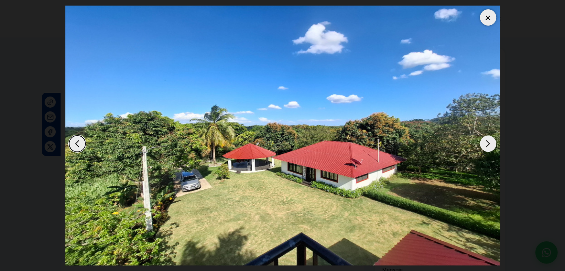
click at [489, 145] on div "Next slide" at bounding box center [488, 144] width 16 height 16
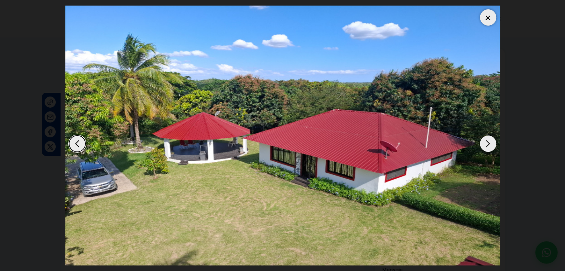
click at [489, 145] on div "Next slide" at bounding box center [488, 144] width 16 height 16
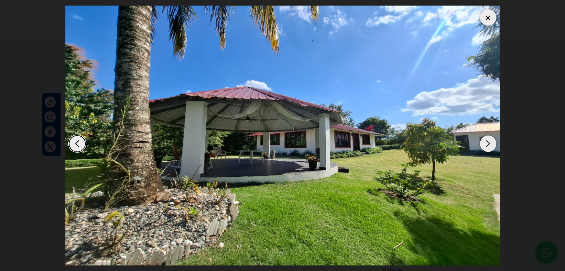
click at [489, 145] on div "Next slide" at bounding box center [488, 144] width 16 height 16
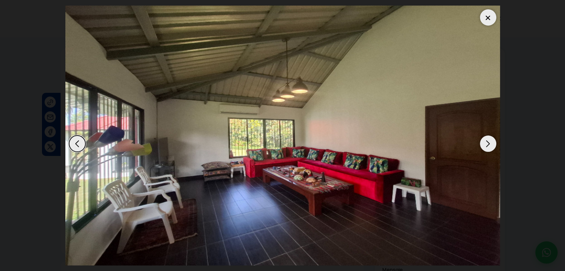
click at [489, 145] on div "Next slide" at bounding box center [488, 144] width 16 height 16
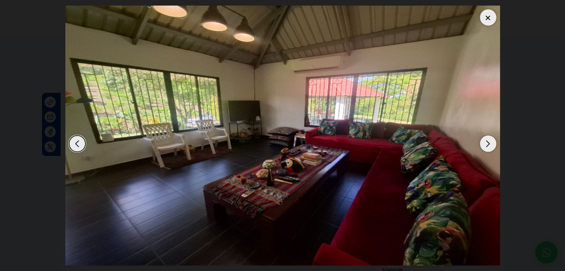
click at [489, 145] on div "Next slide" at bounding box center [488, 144] width 16 height 16
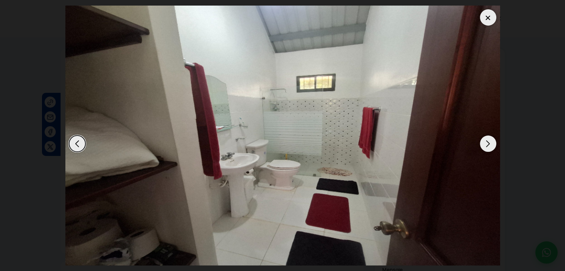
click at [489, 145] on div "Next slide" at bounding box center [488, 144] width 16 height 16
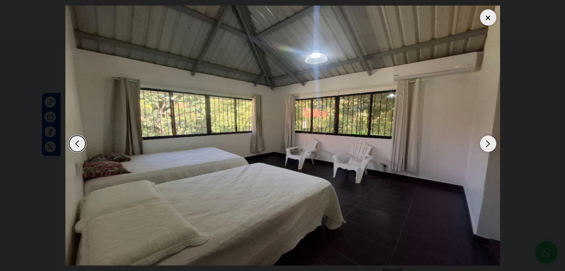
click at [489, 145] on div "Next slide" at bounding box center [488, 144] width 16 height 16
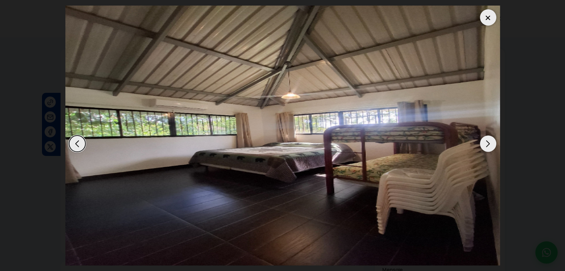
click at [489, 145] on div "Next slide" at bounding box center [488, 144] width 16 height 16
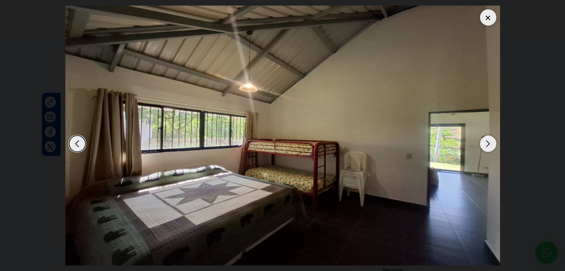
click at [489, 145] on div "Next slide" at bounding box center [488, 144] width 16 height 16
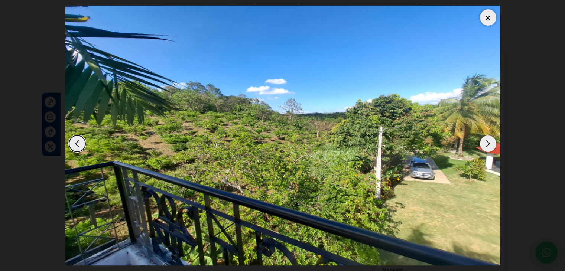
click at [489, 145] on div "Next slide" at bounding box center [488, 144] width 16 height 16
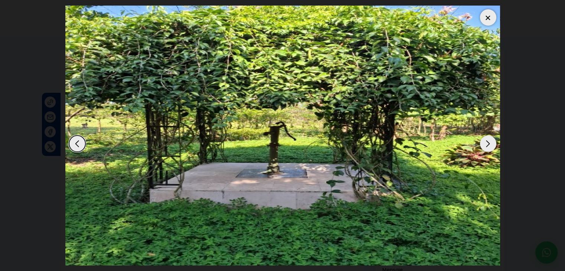
click at [489, 145] on div "Next slide" at bounding box center [488, 144] width 16 height 16
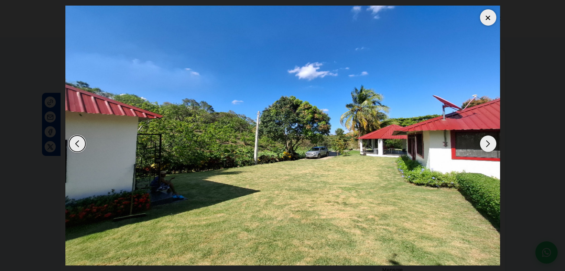
click at [81, 142] on div "Previous slide" at bounding box center [77, 144] width 16 height 16
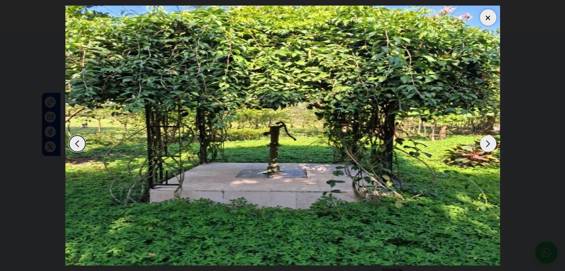
click at [488, 149] on div "Next slide" at bounding box center [488, 144] width 16 height 16
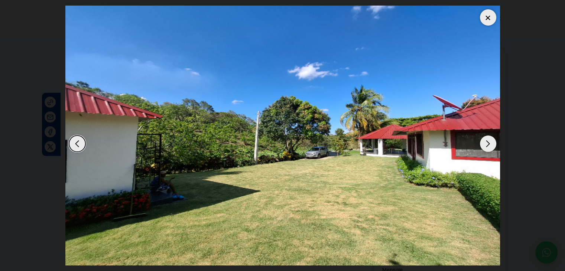
click at [491, 148] on div "Next slide" at bounding box center [488, 144] width 16 height 16
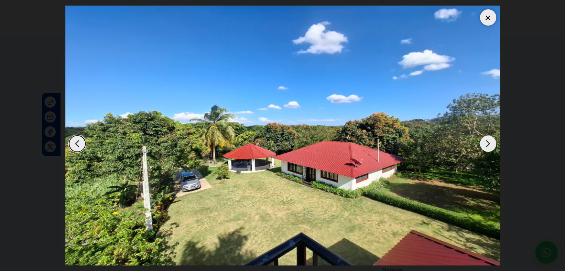
click at [489, 16] on div at bounding box center [488, 17] width 16 height 16
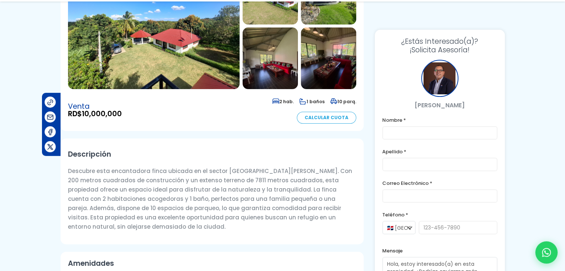
scroll to position [149, 0]
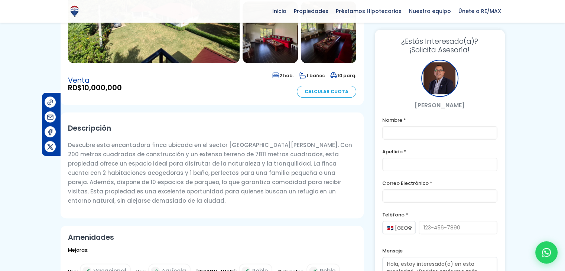
drag, startPoint x: 213, startPoint y: 155, endPoint x: 248, endPoint y: 152, distance: 35.4
click at [248, 152] on p "Descubre esta encantadora finca ubicada en el sector Coco de San Cristóbal. Con…" at bounding box center [212, 172] width 288 height 65
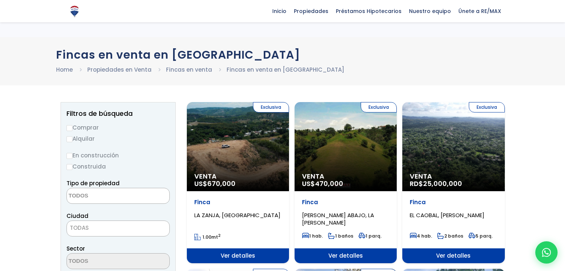
select select
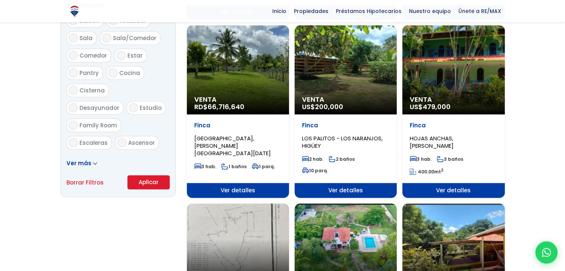
scroll to position [410, 0]
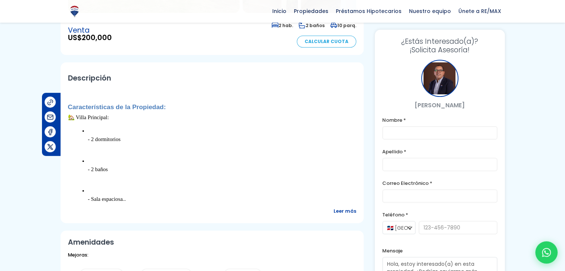
scroll to position [223, 0]
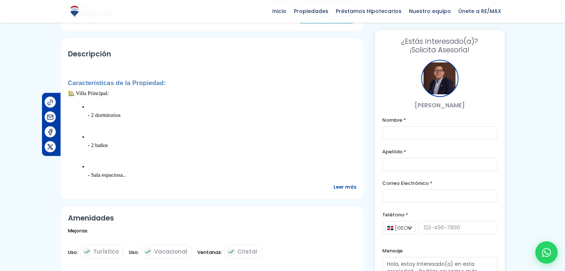
click at [340, 189] on span "Leer más" at bounding box center [345, 186] width 23 height 9
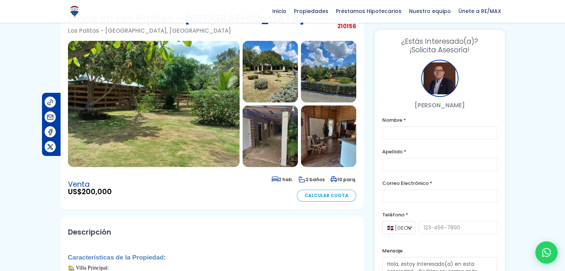
scroll to position [37, 0]
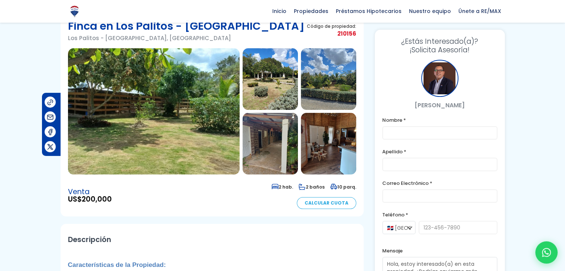
click at [172, 106] on img at bounding box center [154, 111] width 172 height 126
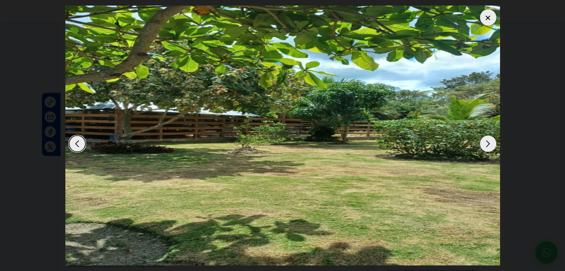
click at [480, 150] on img "1 / 10" at bounding box center [282, 136] width 435 height 260
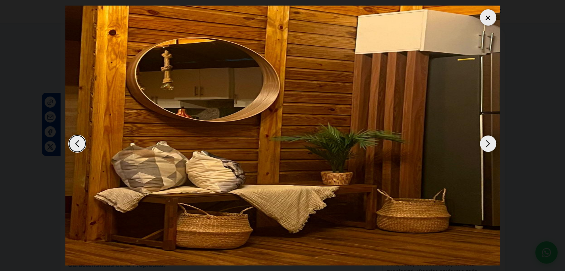
click at [496, 143] on div "Next slide" at bounding box center [488, 144] width 16 height 16
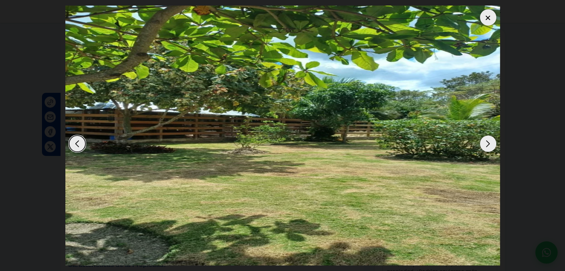
click at [496, 143] on div "Next slide" at bounding box center [488, 144] width 16 height 16
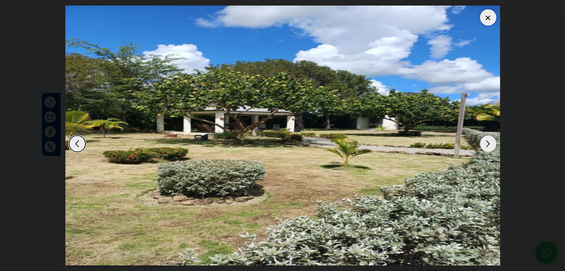
click at [491, 142] on div "Next slide" at bounding box center [488, 144] width 16 height 16
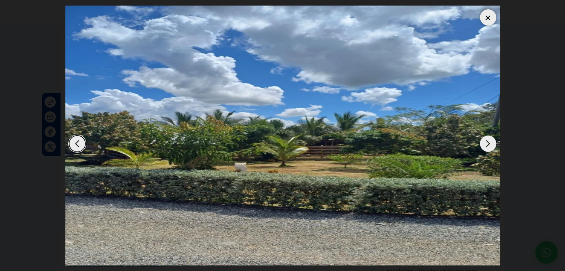
click at [491, 142] on div "Next slide" at bounding box center [488, 144] width 16 height 16
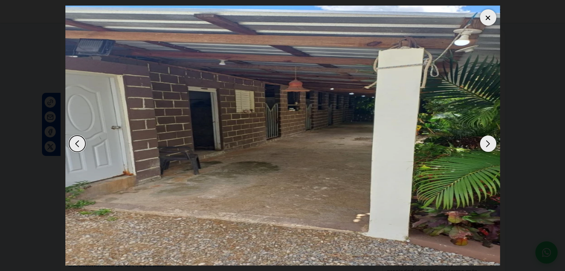
click at [491, 142] on div "Next slide" at bounding box center [488, 144] width 16 height 16
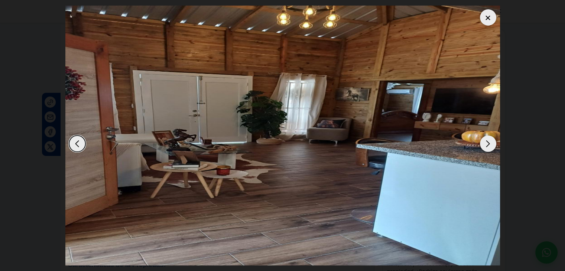
click at [491, 142] on div "Next slide" at bounding box center [488, 144] width 16 height 16
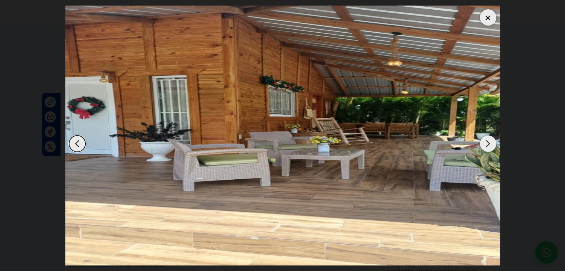
click at [486, 141] on div "Next slide" at bounding box center [488, 144] width 16 height 16
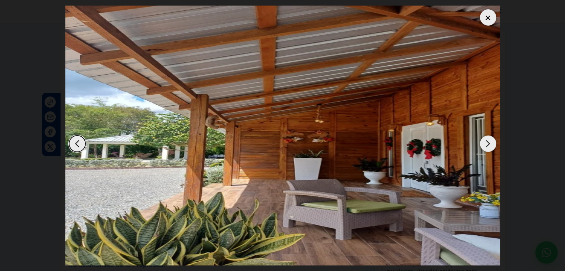
click at [482, 23] on div at bounding box center [488, 17] width 16 height 16
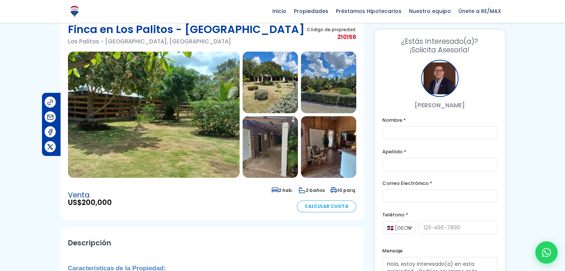
scroll to position [0, 0]
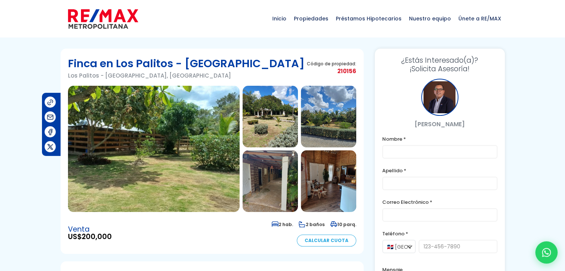
click at [246, 119] on img at bounding box center [270, 117] width 55 height 62
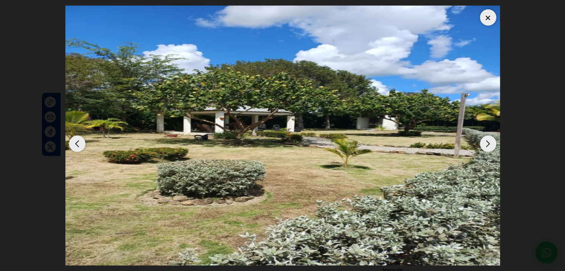
click at [480, 138] on img "2 / 10" at bounding box center [282, 136] width 435 height 260
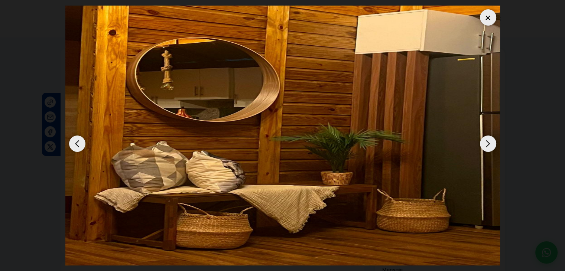
click at [482, 138] on div "Next slide" at bounding box center [488, 144] width 16 height 16
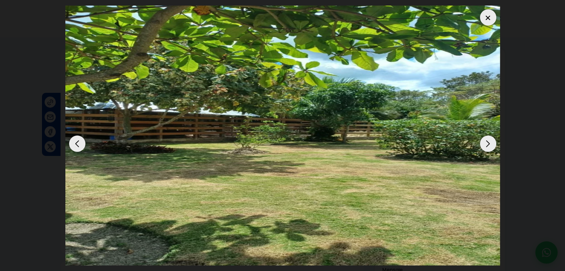
click at [483, 137] on div "Next slide" at bounding box center [488, 144] width 16 height 16
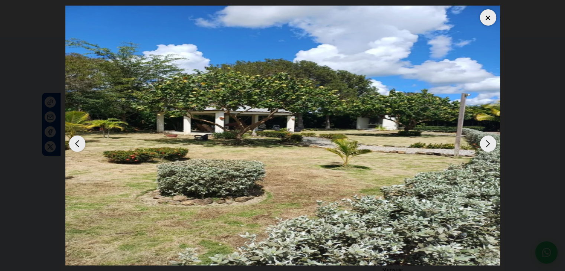
click at [483, 137] on div "Next slide" at bounding box center [488, 144] width 16 height 16
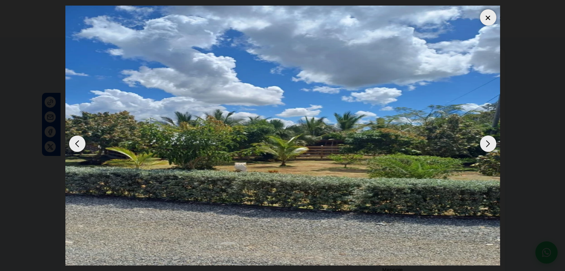
click at [483, 137] on div "Next slide" at bounding box center [488, 144] width 16 height 16
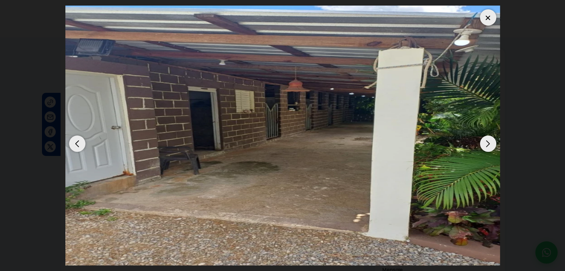
click at [483, 137] on div "Next slide" at bounding box center [488, 144] width 16 height 16
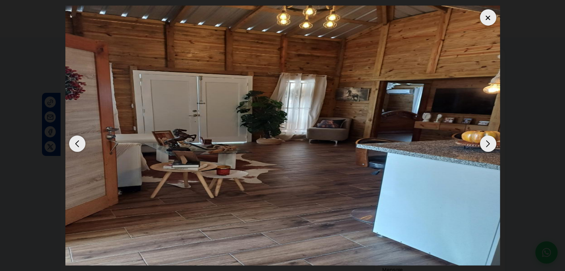
click at [483, 137] on div "Next slide" at bounding box center [488, 144] width 16 height 16
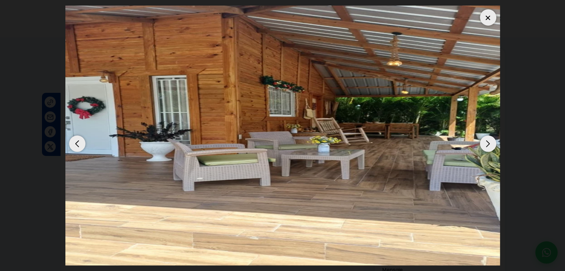
click at [483, 137] on div "Next slide" at bounding box center [488, 144] width 16 height 16
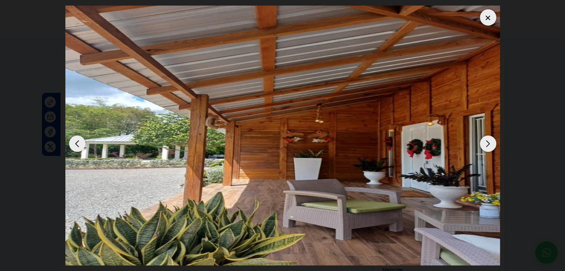
click at [483, 137] on div "Next slide" at bounding box center [488, 144] width 16 height 16
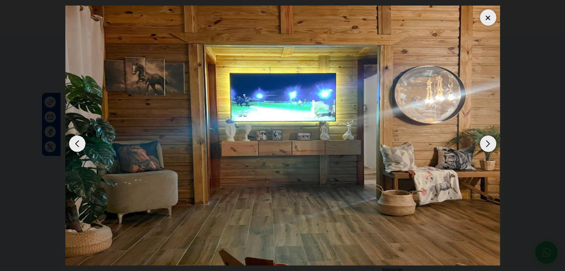
click at [483, 137] on div "Next slide" at bounding box center [488, 144] width 16 height 16
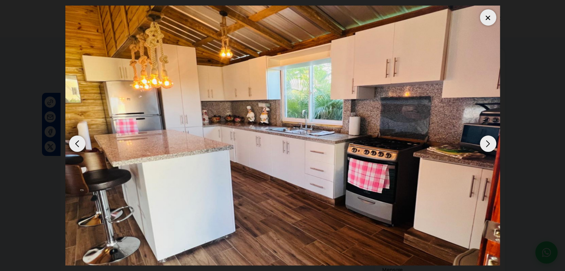
click at [483, 137] on div "Next slide" at bounding box center [488, 144] width 16 height 16
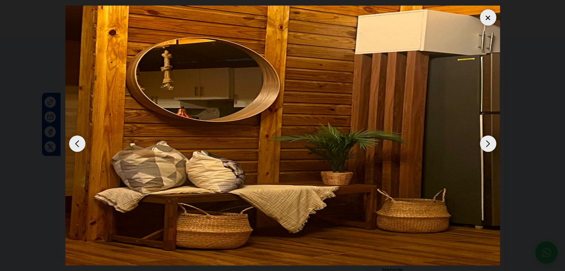
click at [483, 137] on div "Next slide" at bounding box center [488, 144] width 16 height 16
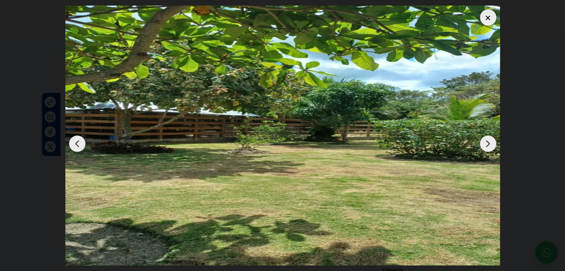
click at [483, 137] on div "Next slide" at bounding box center [488, 144] width 16 height 16
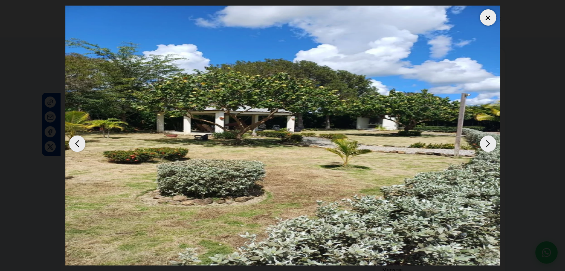
click at [483, 137] on div "Next slide" at bounding box center [488, 144] width 16 height 16
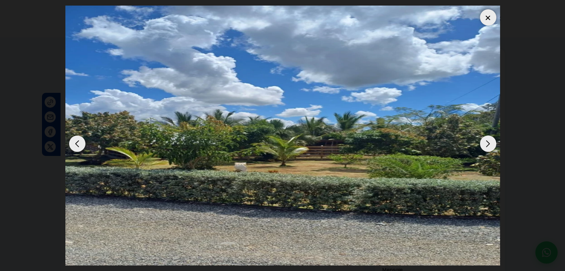
click at [489, 18] on div at bounding box center [488, 17] width 16 height 16
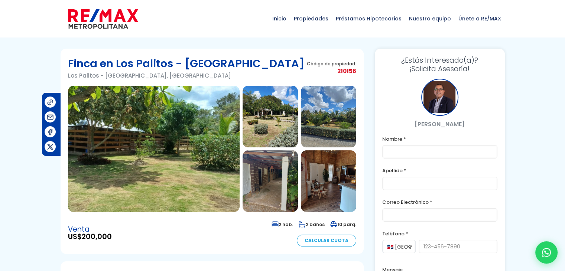
click at [315, 176] on img at bounding box center [328, 181] width 55 height 62
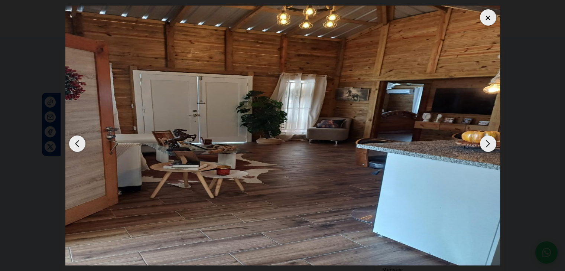
click at [489, 142] on div "Next slide" at bounding box center [488, 144] width 16 height 16
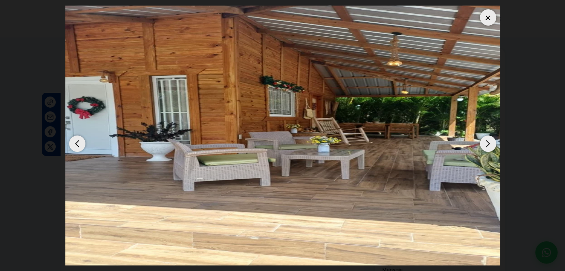
click at [489, 142] on div "Next slide" at bounding box center [488, 144] width 16 height 16
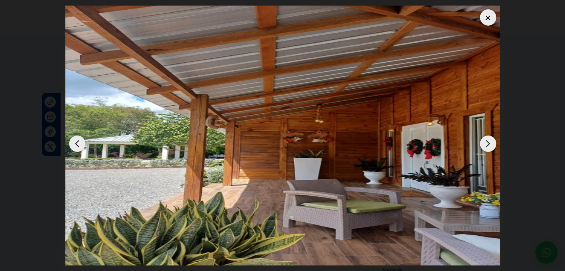
click at [489, 142] on div "Next slide" at bounding box center [488, 144] width 16 height 16
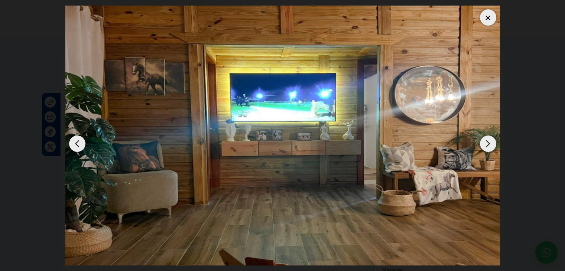
click at [489, 142] on div "Next slide" at bounding box center [488, 144] width 16 height 16
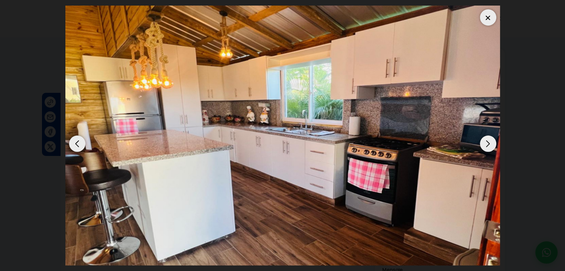
click at [489, 142] on div "Next slide" at bounding box center [488, 144] width 16 height 16
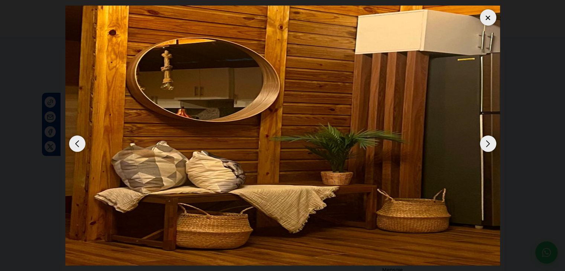
click at [489, 142] on div "Next slide" at bounding box center [488, 144] width 16 height 16
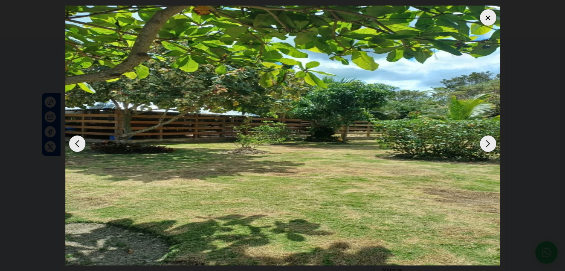
click at [489, 142] on div "Next slide" at bounding box center [488, 144] width 16 height 16
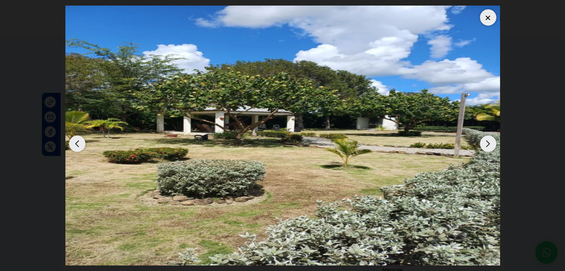
click at [489, 142] on div "Next slide" at bounding box center [488, 144] width 16 height 16
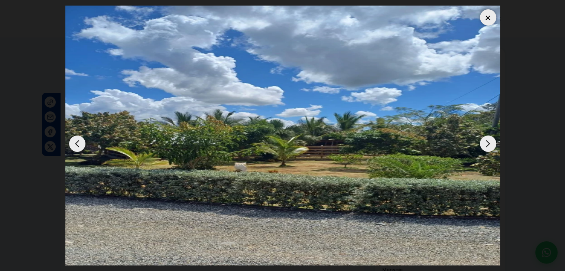
click at [489, 142] on div "Next slide" at bounding box center [488, 144] width 16 height 16
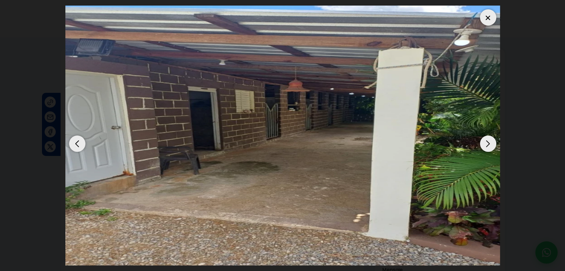
click at [489, 142] on div "Next slide" at bounding box center [488, 144] width 16 height 16
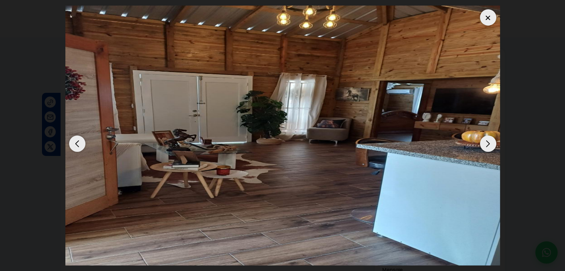
click at [489, 142] on div "Next slide" at bounding box center [488, 144] width 16 height 16
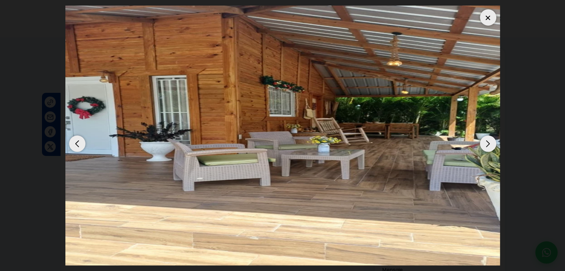
click at [489, 142] on div "Next slide" at bounding box center [488, 144] width 16 height 16
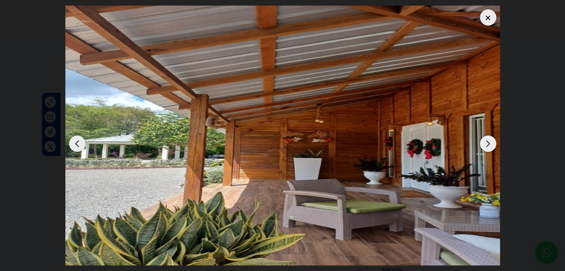
click at [489, 142] on div "Next slide" at bounding box center [488, 144] width 16 height 16
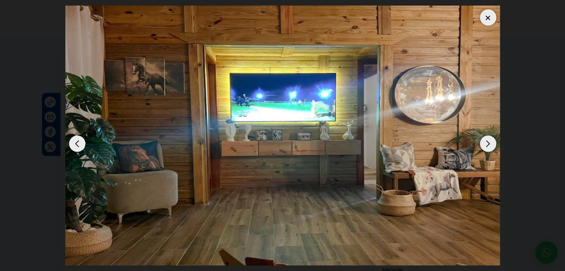
click at [489, 142] on div "Next slide" at bounding box center [488, 144] width 16 height 16
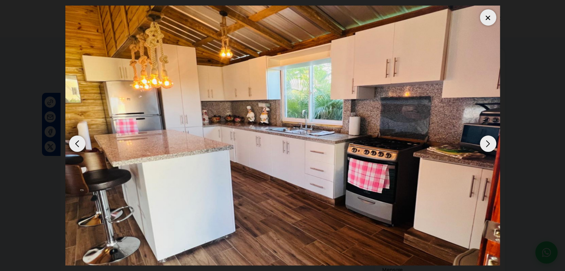
click at [484, 145] on div "Next slide" at bounding box center [488, 144] width 16 height 16
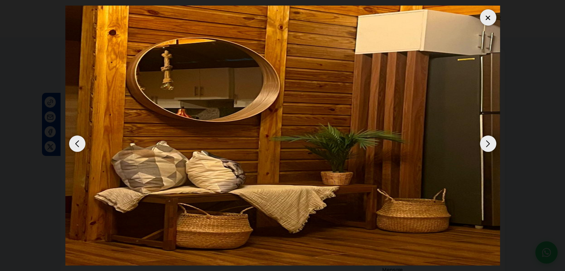
click at [484, 145] on div "Next slide" at bounding box center [488, 144] width 16 height 16
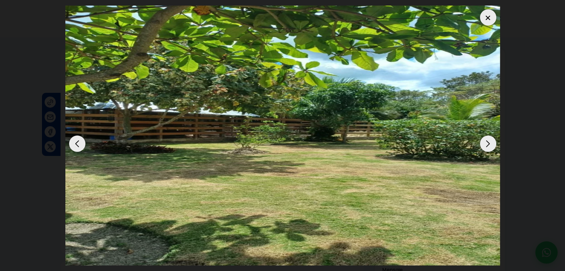
click at [484, 145] on div "Next slide" at bounding box center [488, 144] width 16 height 16
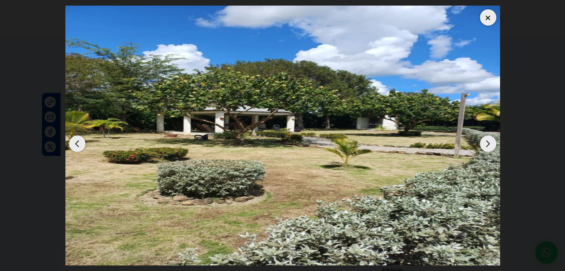
click at [484, 145] on div "Next slide" at bounding box center [488, 144] width 16 height 16
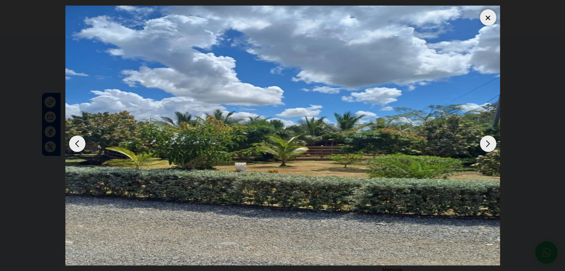
click at [484, 145] on div "Next slide" at bounding box center [488, 144] width 16 height 16
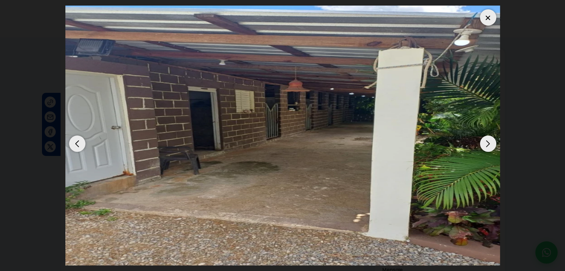
click at [480, 145] on div "Next slide" at bounding box center [488, 144] width 16 height 16
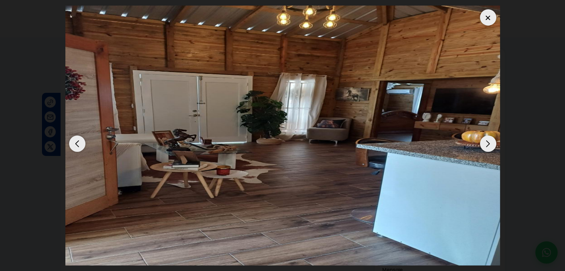
click at [486, 145] on div "Next slide" at bounding box center [488, 144] width 16 height 16
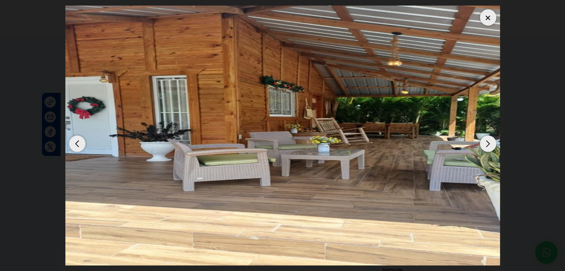
click at [486, 145] on div "Next slide" at bounding box center [488, 144] width 16 height 16
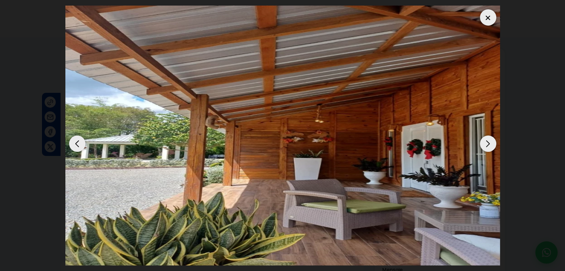
click at [486, 145] on div "Next slide" at bounding box center [488, 144] width 16 height 16
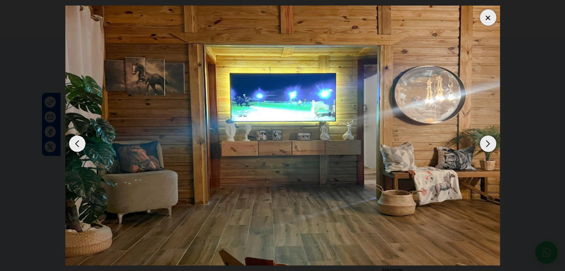
click at [486, 145] on div "Next slide" at bounding box center [488, 144] width 16 height 16
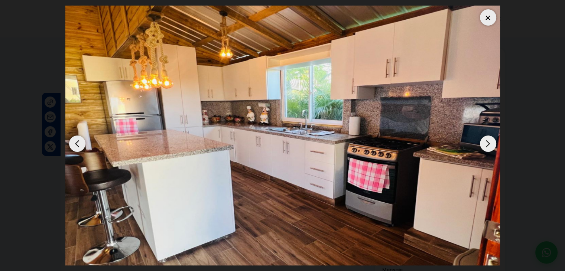
click at [85, 148] on img "9 / 10" at bounding box center [282, 136] width 435 height 260
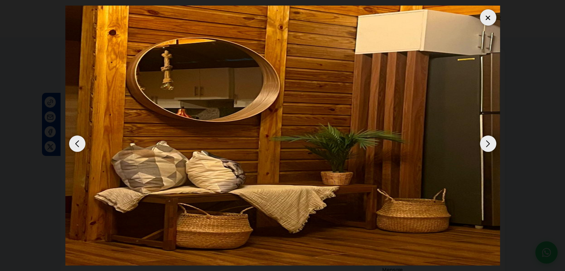
click at [75, 146] on div "Previous slide" at bounding box center [77, 144] width 16 height 16
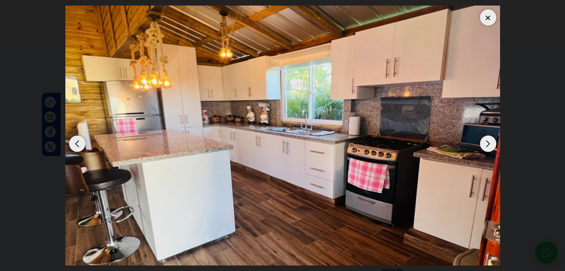
click at [75, 146] on div "Previous slide" at bounding box center [77, 144] width 16 height 16
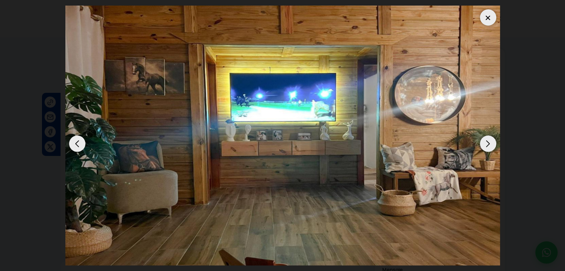
click at [491, 152] on img "8 / 10" at bounding box center [282, 136] width 435 height 260
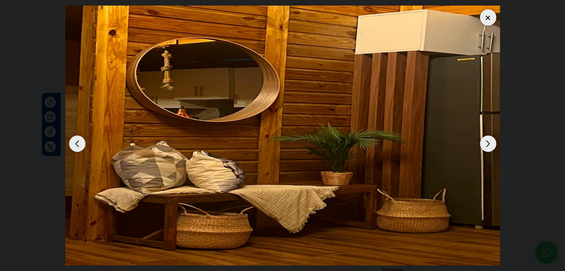
click at [486, 141] on div "Next slide" at bounding box center [488, 144] width 16 height 16
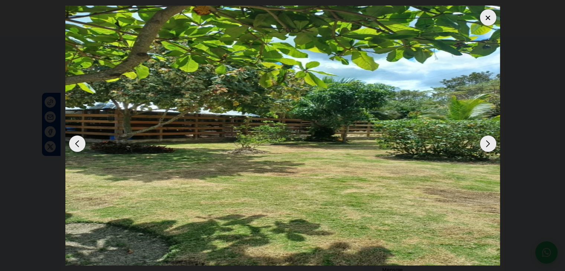
click at [486, 141] on div "Next slide" at bounding box center [488, 144] width 16 height 16
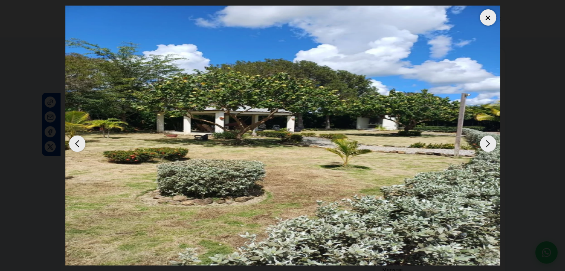
click at [490, 18] on div at bounding box center [488, 17] width 16 height 16
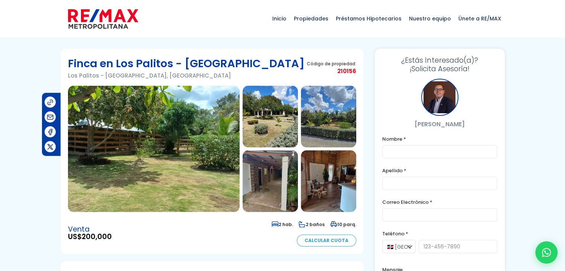
click at [284, 118] on img at bounding box center [270, 117] width 55 height 62
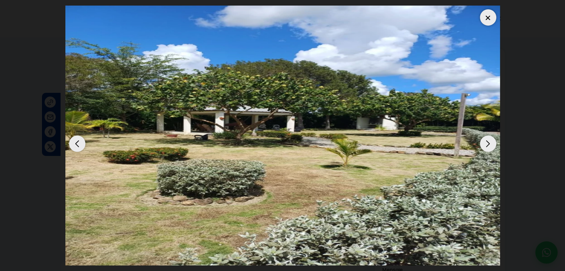
click at [487, 138] on div "Next slide" at bounding box center [488, 144] width 16 height 16
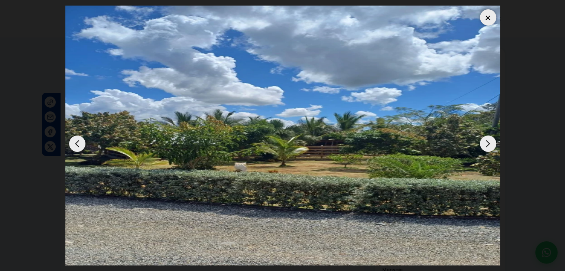
click at [487, 138] on div "Next slide" at bounding box center [488, 144] width 16 height 16
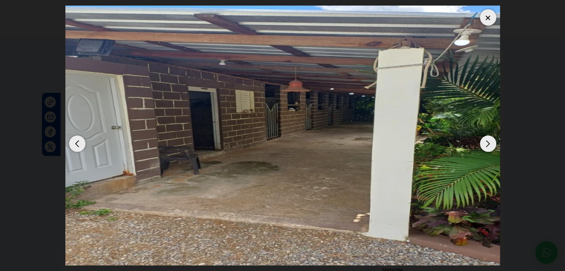
click at [487, 138] on div "Next slide" at bounding box center [488, 144] width 16 height 16
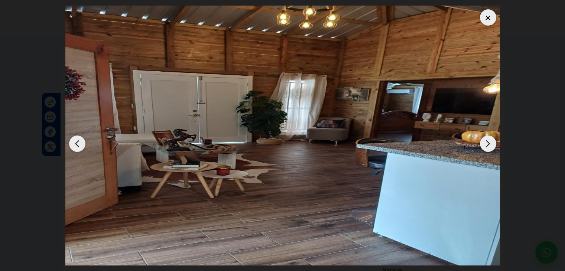
click at [487, 138] on div "Next slide" at bounding box center [488, 144] width 16 height 16
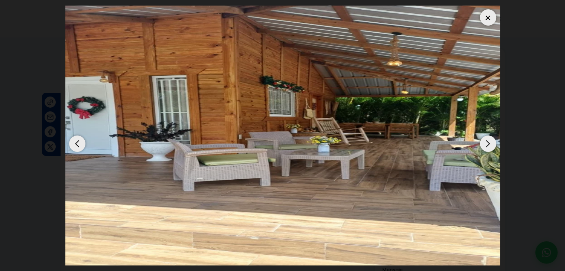
click at [487, 138] on div "Next slide" at bounding box center [488, 144] width 16 height 16
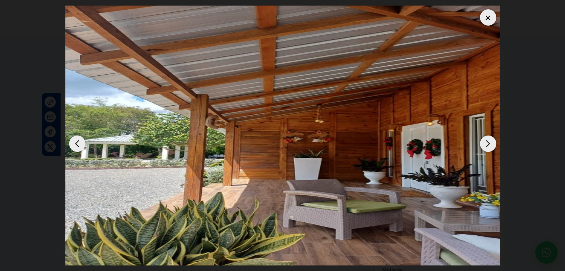
click at [483, 12] on div at bounding box center [488, 17] width 16 height 16
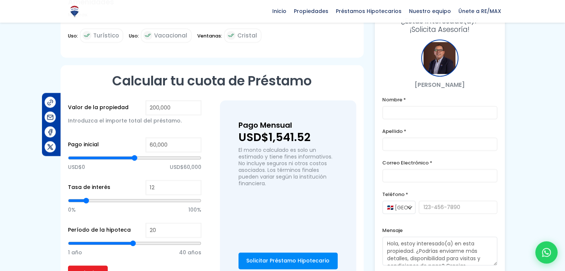
scroll to position [1115, 0]
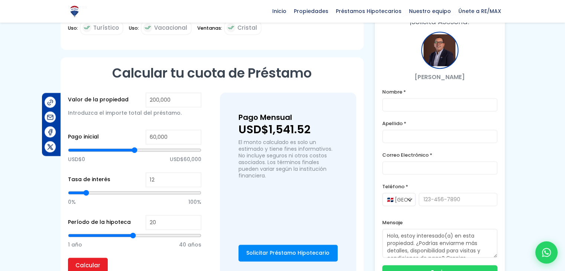
drag, startPoint x: 277, startPoint y: 130, endPoint x: 315, endPoint y: 130, distance: 38.6
click at [315, 130] on p "USD$1,541.52" at bounding box center [288, 129] width 99 height 11
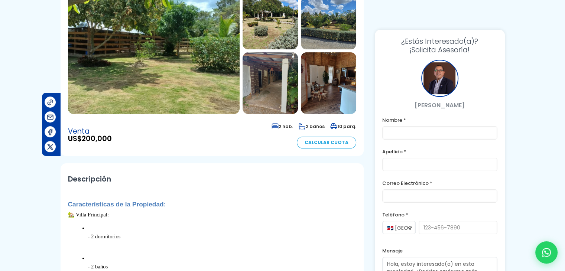
scroll to position [0, 0]
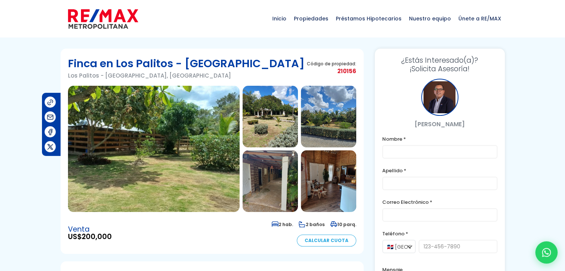
click at [180, 144] on img at bounding box center [154, 149] width 172 height 126
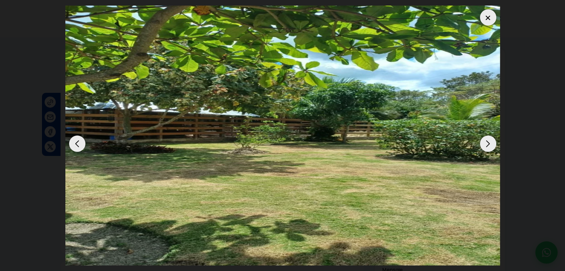
click at [180, 144] on img "1 / 10" at bounding box center [282, 136] width 435 height 260
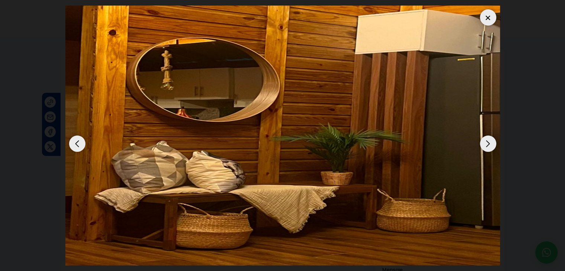
click at [180, 144] on img "10 / 10" at bounding box center [282, 136] width 435 height 260
click at [493, 143] on div "Next slide" at bounding box center [488, 144] width 16 height 16
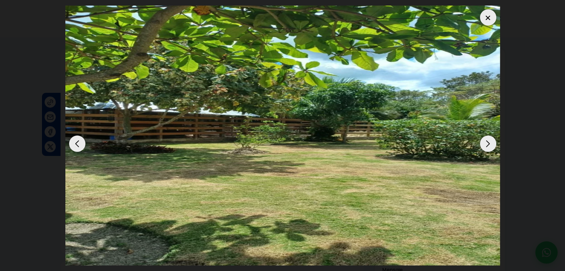
click at [493, 143] on div "Next slide" at bounding box center [488, 144] width 16 height 16
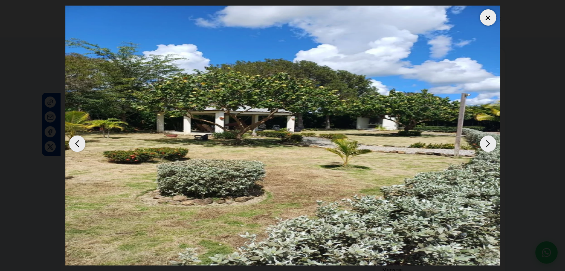
click at [77, 145] on div "Previous slide" at bounding box center [77, 144] width 16 height 16
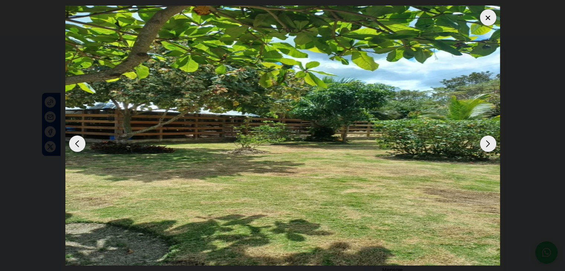
click at [490, 149] on div "Next slide" at bounding box center [488, 144] width 16 height 16
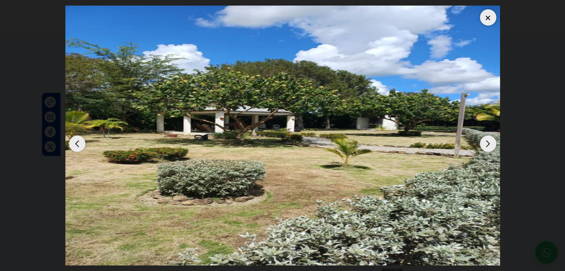
click at [490, 149] on div "Next slide" at bounding box center [488, 144] width 16 height 16
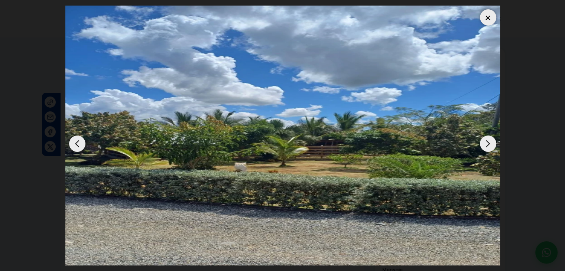
click at [490, 149] on div "Next slide" at bounding box center [488, 144] width 16 height 16
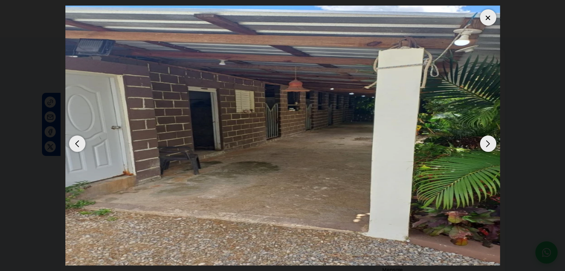
click at [490, 149] on div "Next slide" at bounding box center [488, 144] width 16 height 16
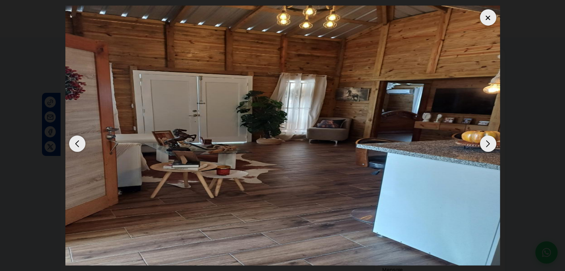
click at [490, 149] on div "Next slide" at bounding box center [488, 144] width 16 height 16
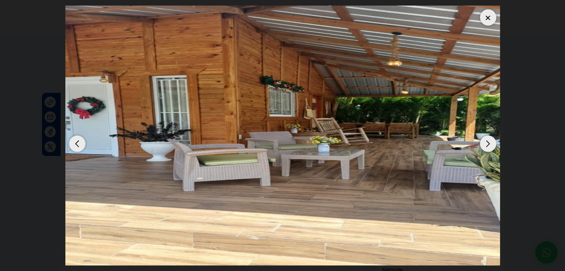
click at [490, 149] on div "Next slide" at bounding box center [488, 144] width 16 height 16
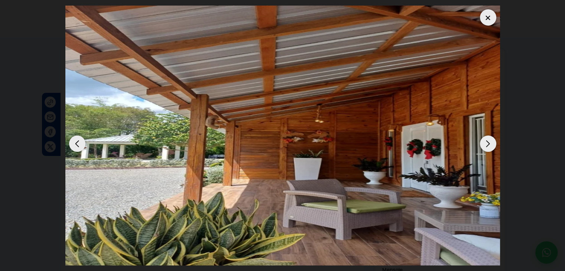
click at [490, 149] on div "Next slide" at bounding box center [488, 144] width 16 height 16
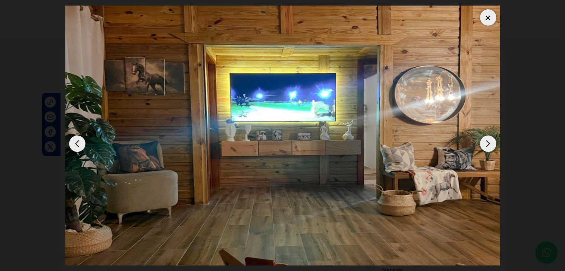
click at [490, 149] on div "Next slide" at bounding box center [488, 144] width 16 height 16
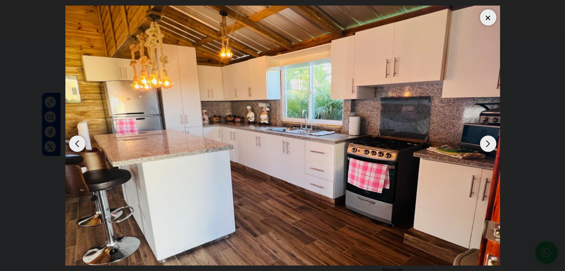
click at [487, 20] on div at bounding box center [488, 17] width 16 height 16
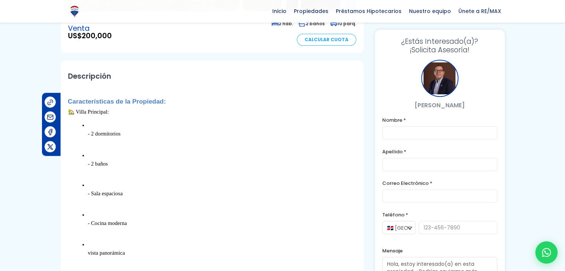
scroll to position [111, 0]
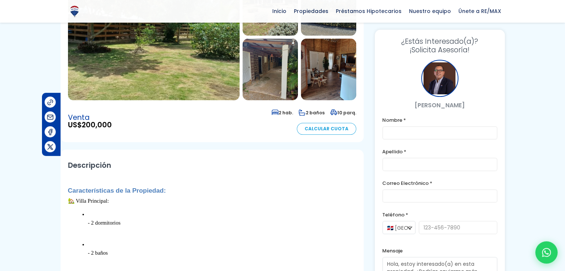
drag, startPoint x: 275, startPoint y: 94, endPoint x: 278, endPoint y: 68, distance: 27.0
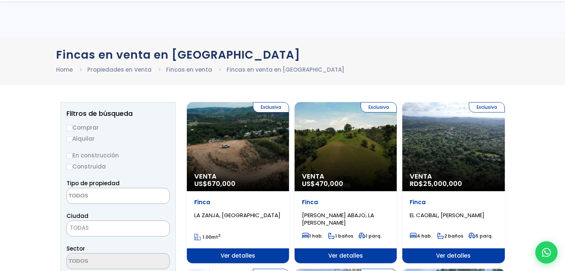
select select
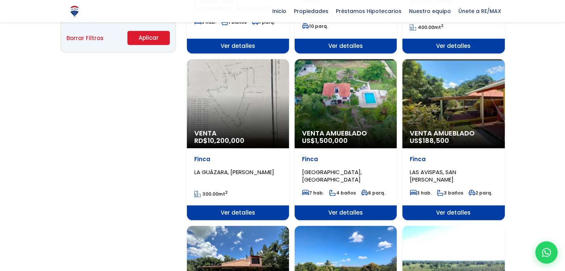
scroll to position [559, 0]
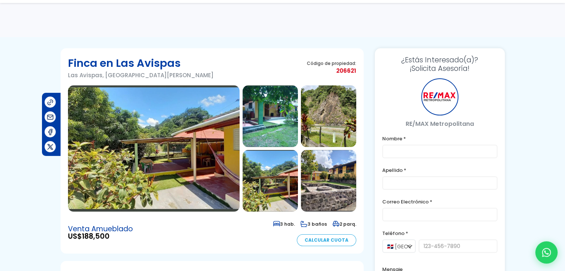
scroll to position [111, 0]
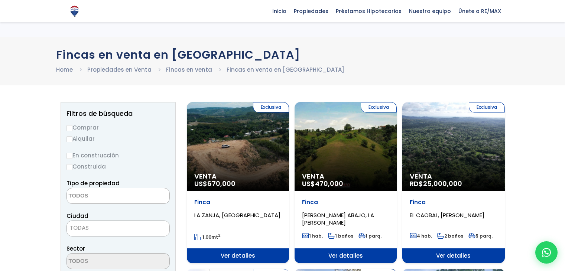
select select
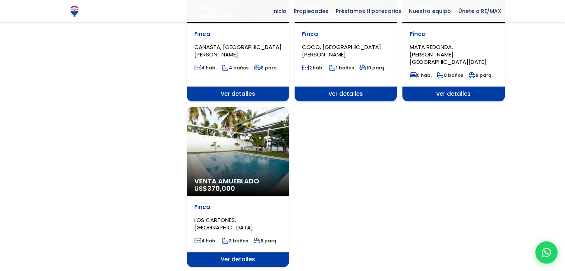
scroll to position [930, 0]
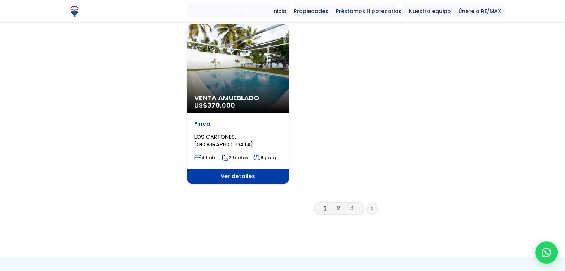
click at [369, 202] on link at bounding box center [372, 208] width 12 height 12
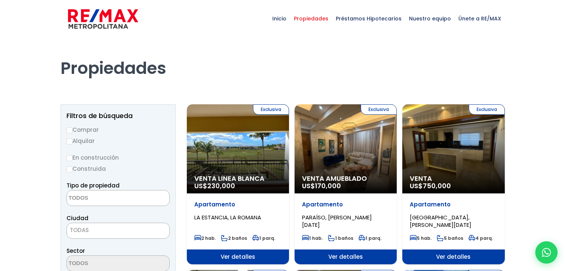
select select
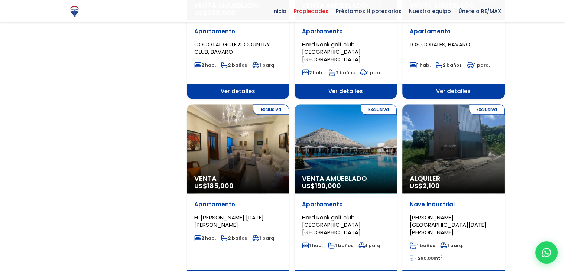
scroll to position [706, 0]
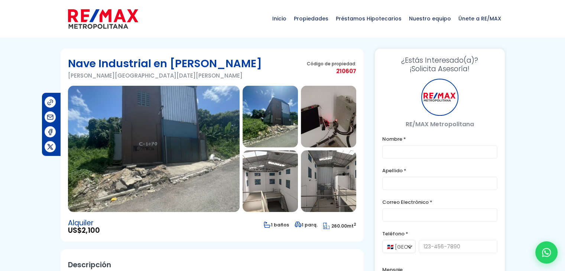
click at [185, 140] on img at bounding box center [154, 149] width 172 height 126
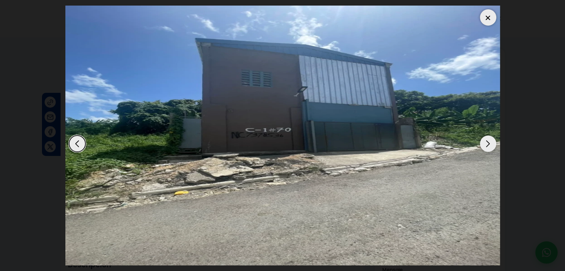
click at [486, 142] on div "Next slide" at bounding box center [488, 144] width 16 height 16
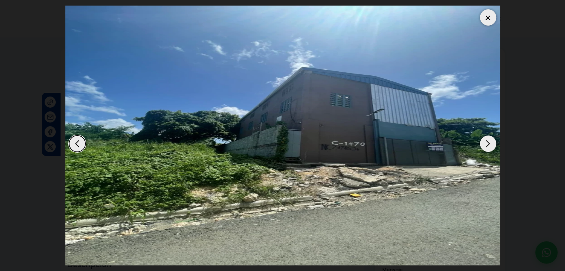
click at [486, 142] on div "Next slide" at bounding box center [488, 144] width 16 height 16
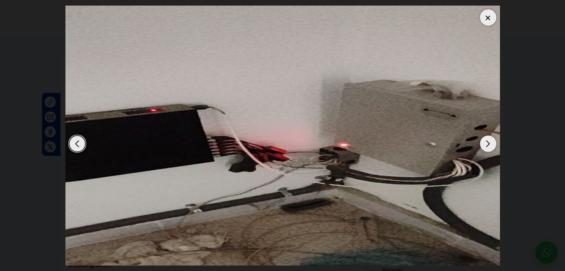
click at [486, 142] on div "Next slide" at bounding box center [488, 144] width 16 height 16
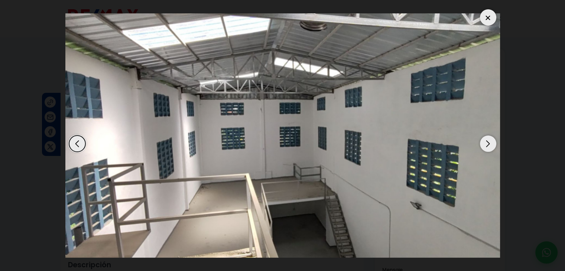
click at [486, 142] on div "Next slide" at bounding box center [488, 144] width 16 height 16
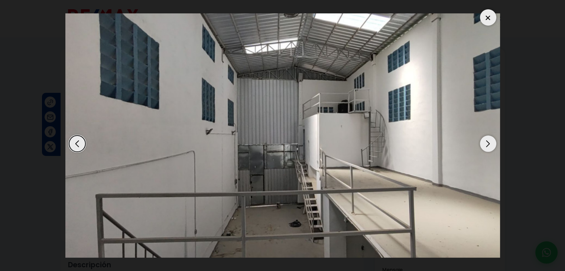
click at [486, 142] on div "Next slide" at bounding box center [488, 144] width 16 height 16
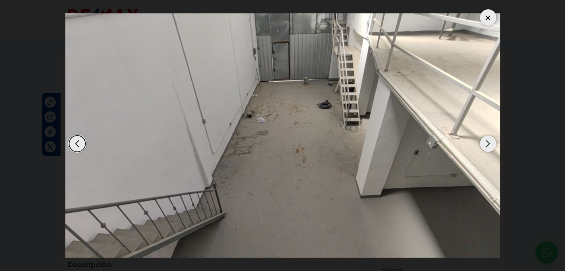
click at [493, 19] on div at bounding box center [488, 17] width 16 height 16
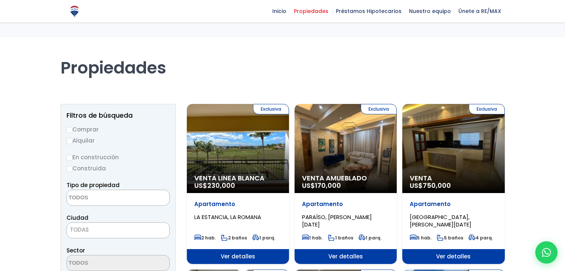
select select
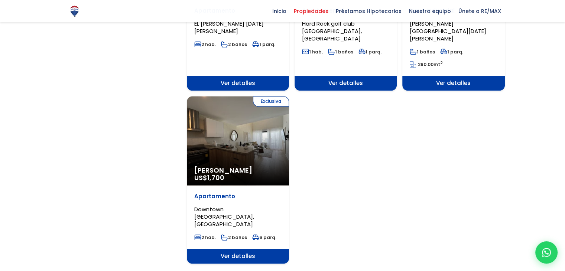
scroll to position [929, 0]
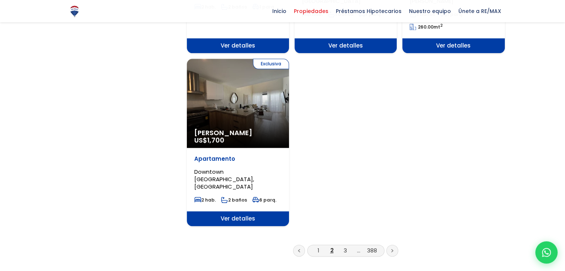
click at [392, 245] on link at bounding box center [392, 251] width 12 height 12
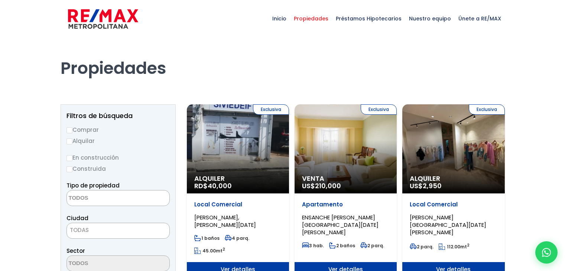
select select
click at [229, 134] on div "Exclusiva Alquiler RD$ 40,000" at bounding box center [238, 148] width 102 height 89
select select
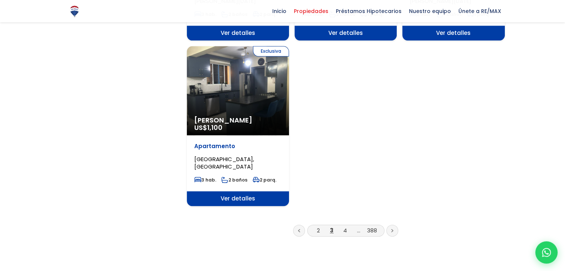
scroll to position [966, 0]
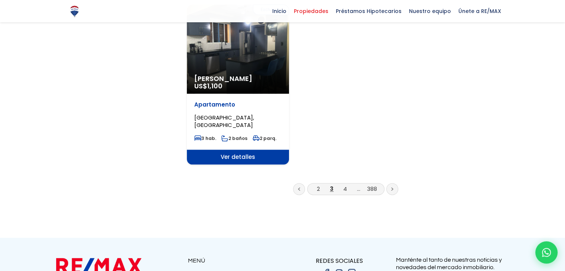
click at [394, 189] on link at bounding box center [392, 189] width 12 height 12
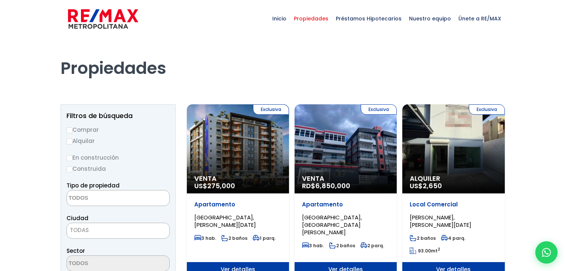
select select
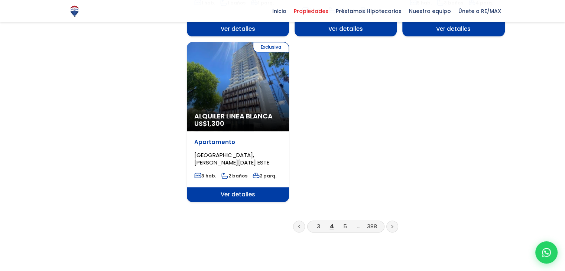
scroll to position [1078, 0]
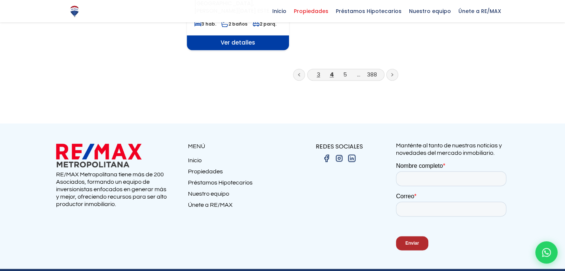
click at [317, 71] on link "3" at bounding box center [318, 75] width 3 height 8
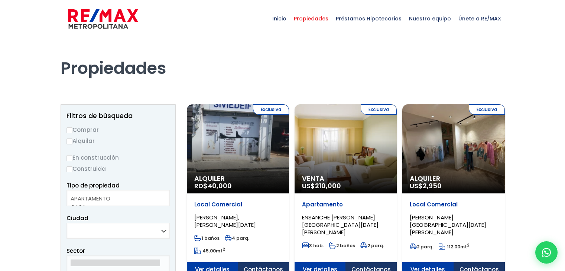
select select
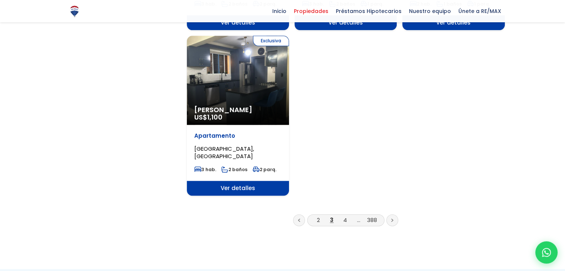
scroll to position [966, 0]
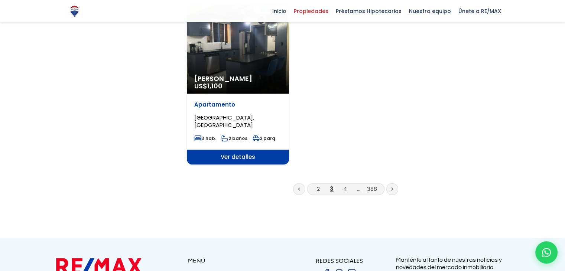
click at [300, 190] on link at bounding box center [299, 189] width 12 height 12
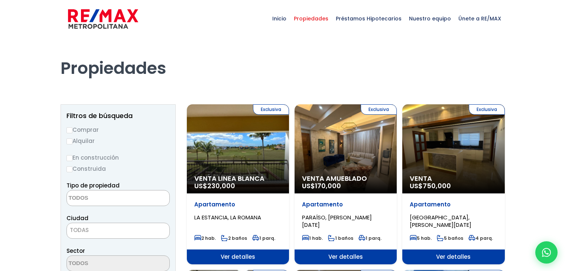
select select
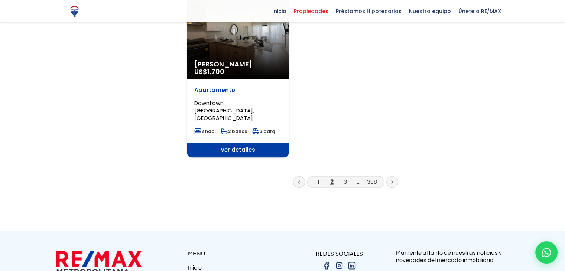
scroll to position [1003, 0]
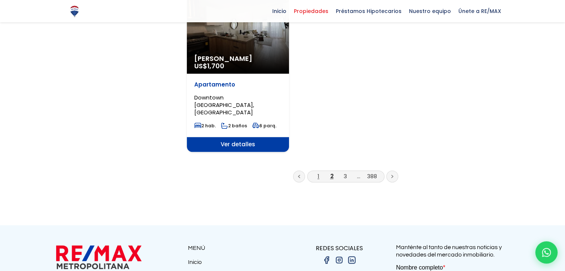
click at [318, 172] on link "1" at bounding box center [319, 176] width 2 height 8
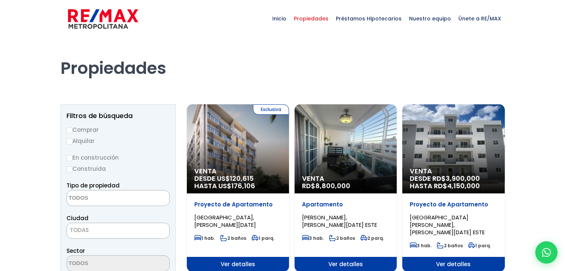
select select
